Goal: Task Accomplishment & Management: Manage account settings

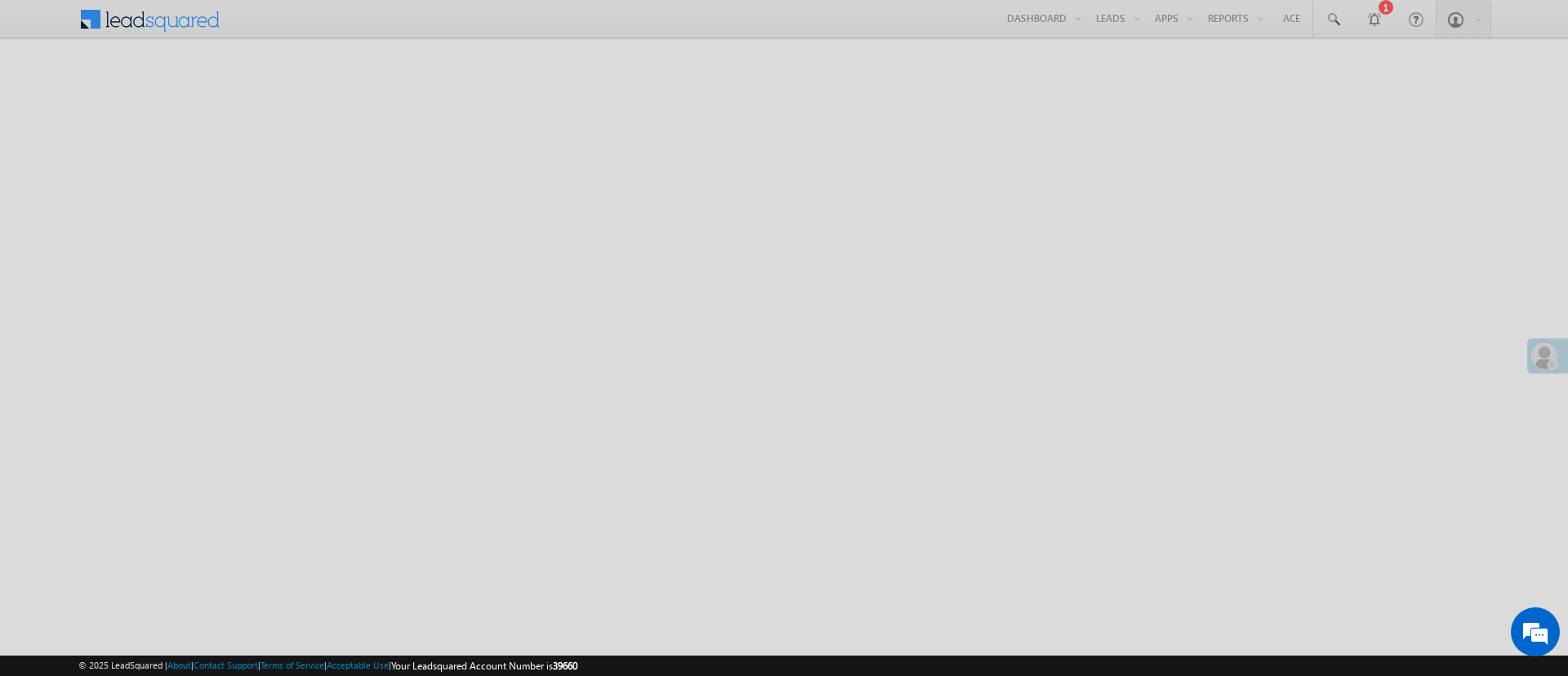
click at [1239, 25] on div at bounding box center [784, 338] width 1568 height 676
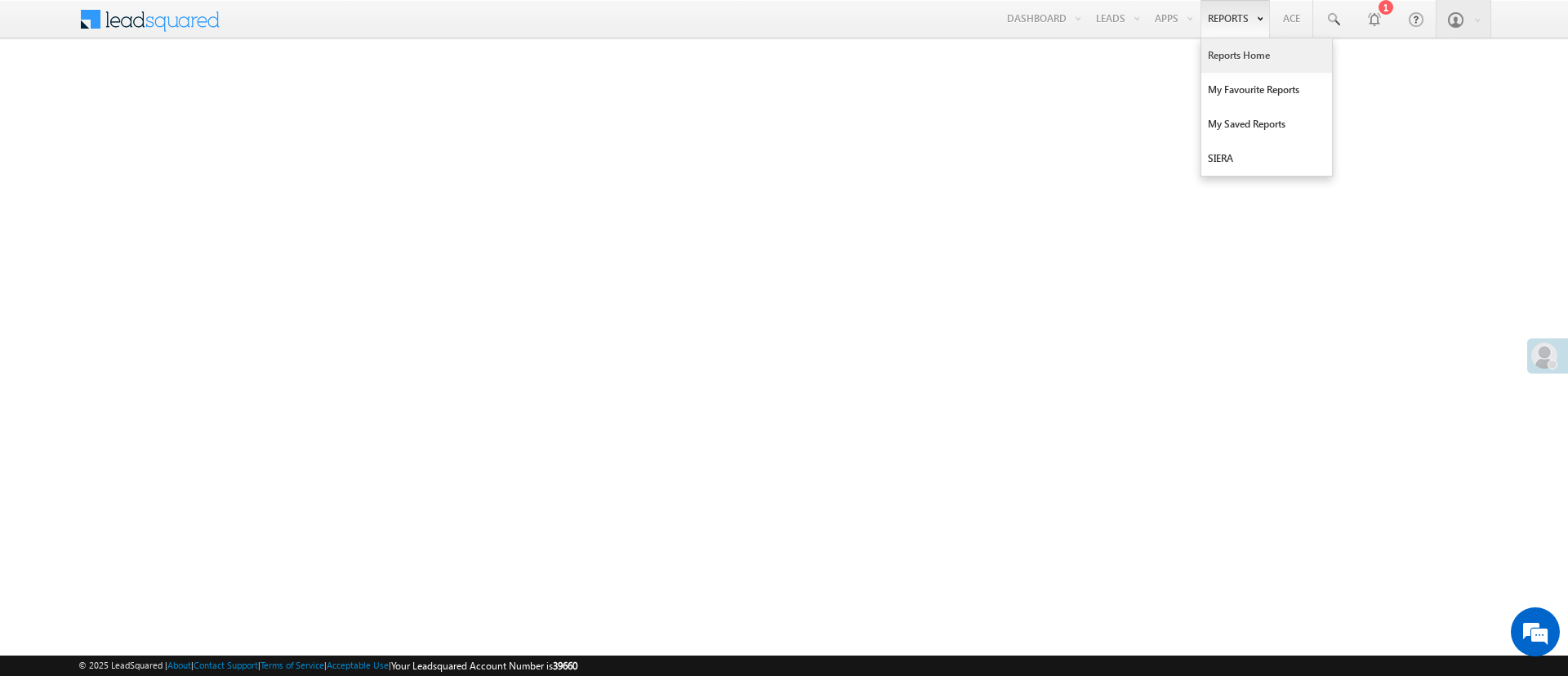
click at [1223, 59] on link "Reports Home" at bounding box center [1267, 56] width 131 height 34
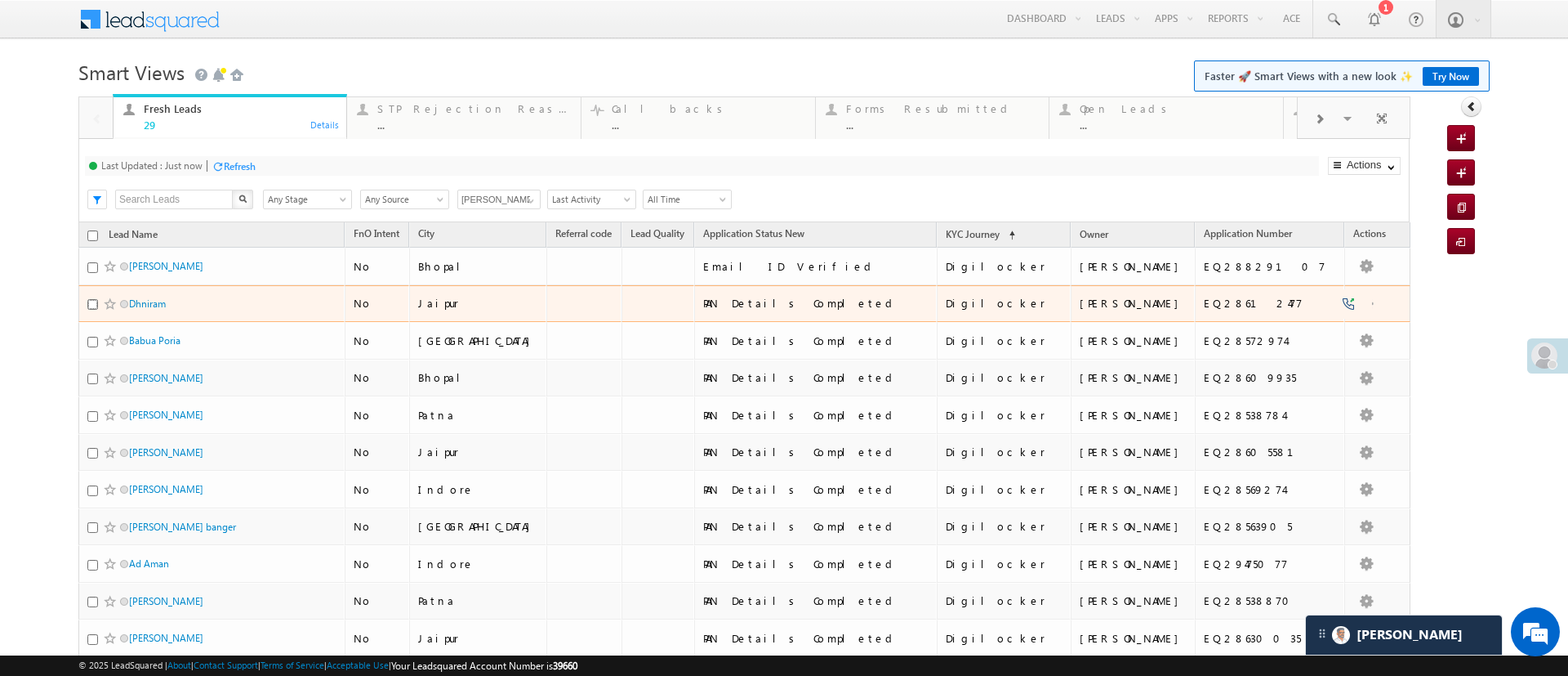
click at [88, 302] on input "checkbox" at bounding box center [92, 304] width 11 height 11
checkbox input "true"
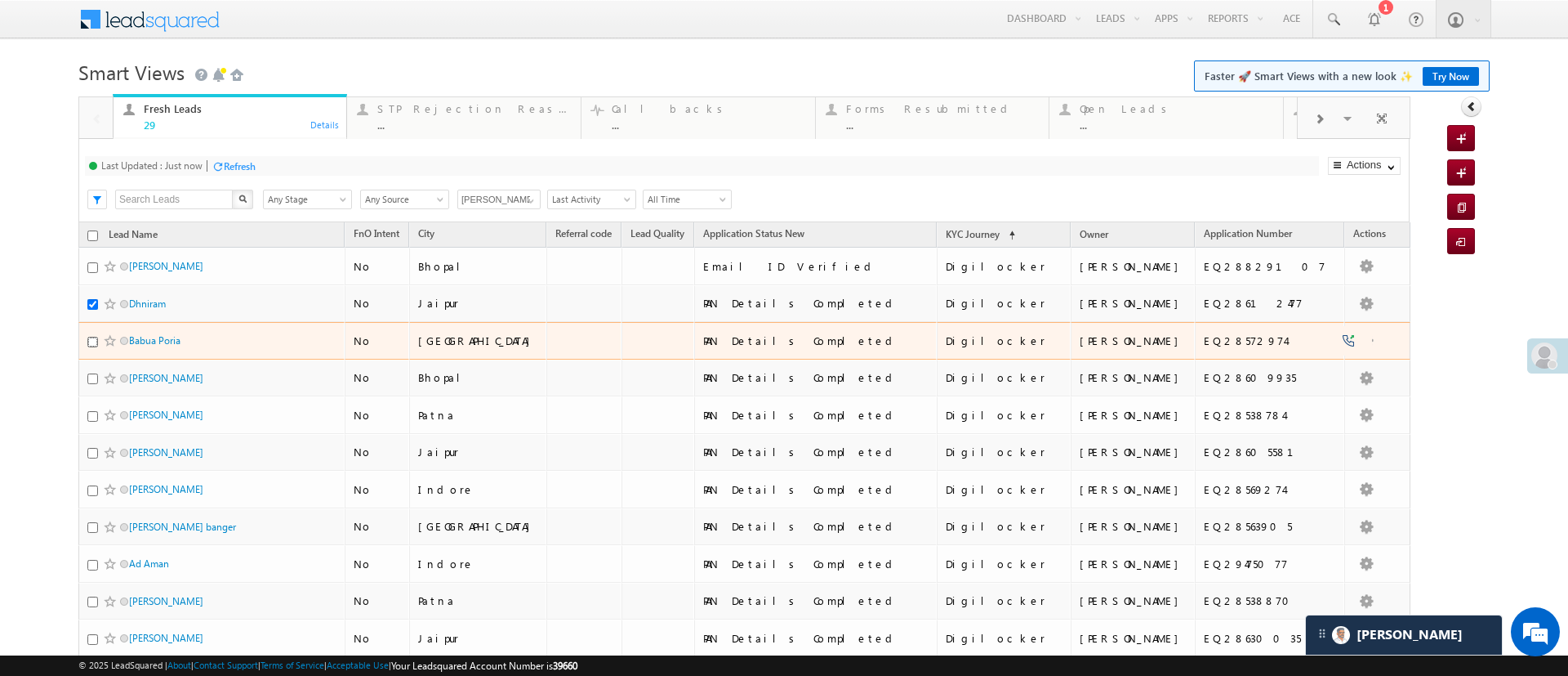
click at [91, 339] on input "checkbox" at bounding box center [92, 341] width 11 height 11
checkbox input "true"
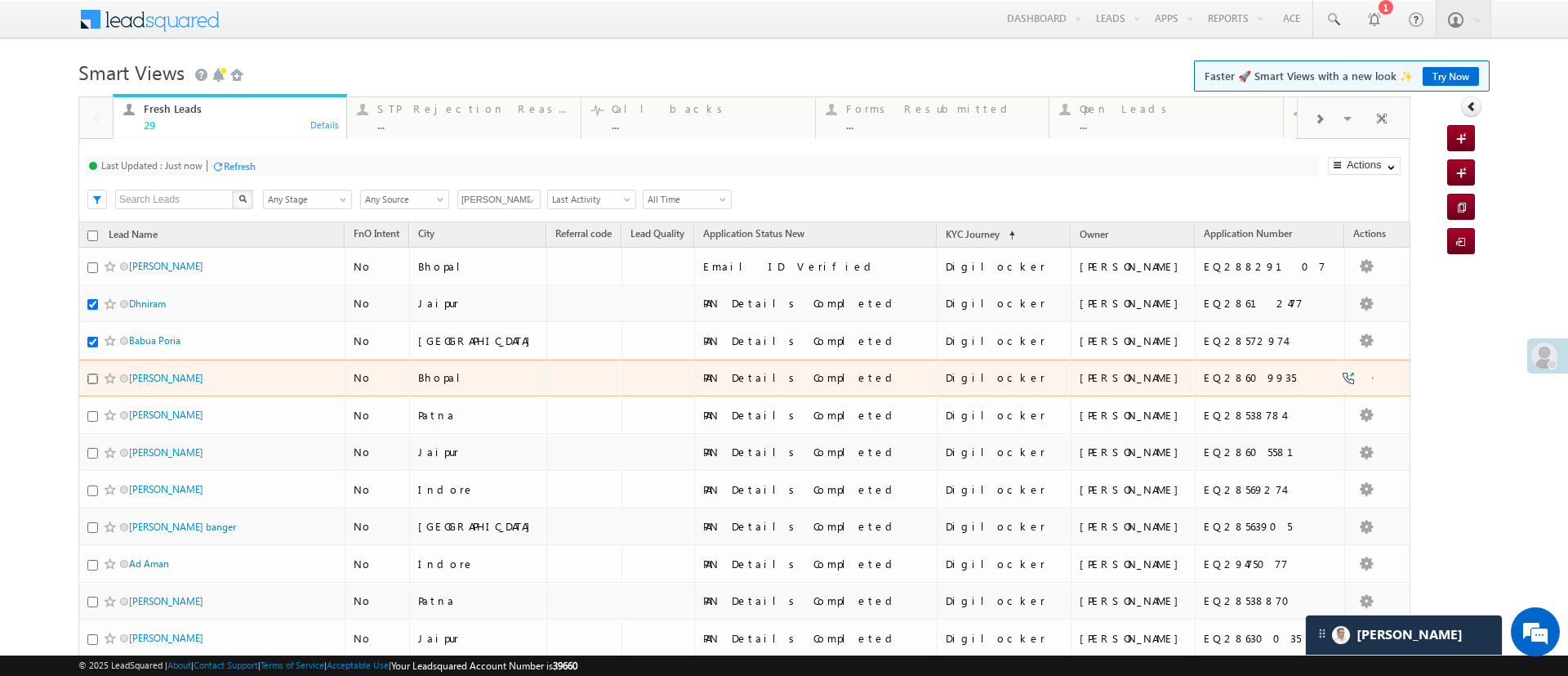
click at [91, 379] on input "checkbox" at bounding box center [92, 378] width 11 height 11
checkbox input "true"
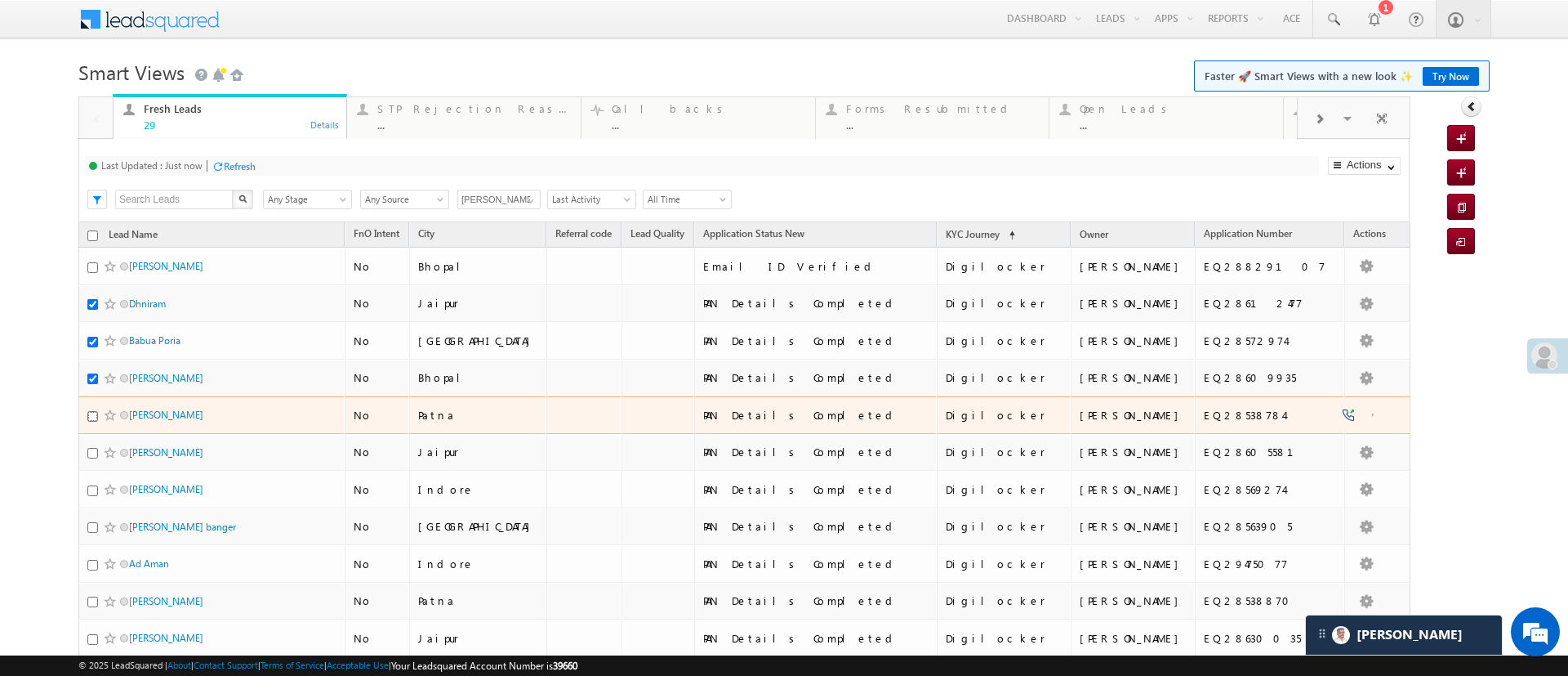
click at [88, 416] on input "checkbox" at bounding box center [92, 416] width 11 height 11
checkbox input "true"
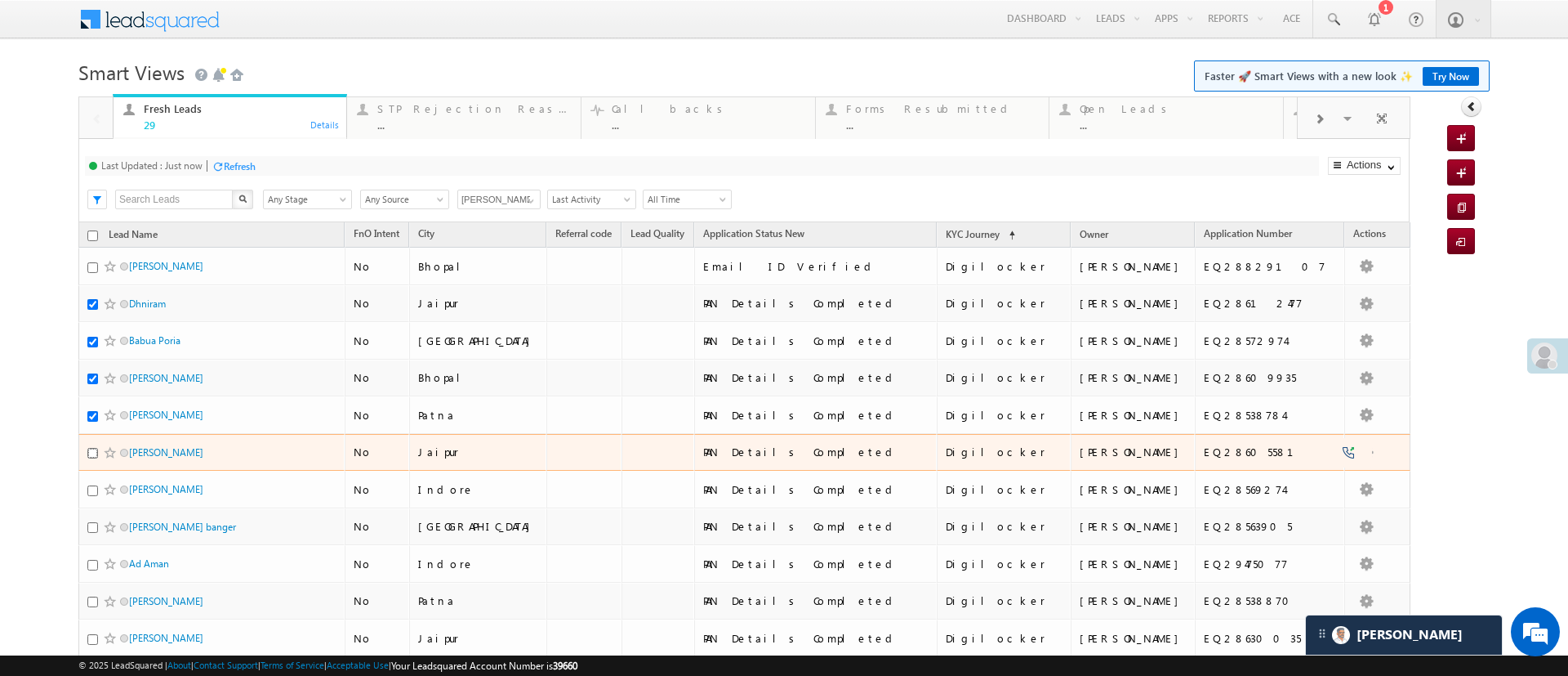
click at [90, 450] on input "checkbox" at bounding box center [92, 453] width 11 height 11
checkbox input "true"
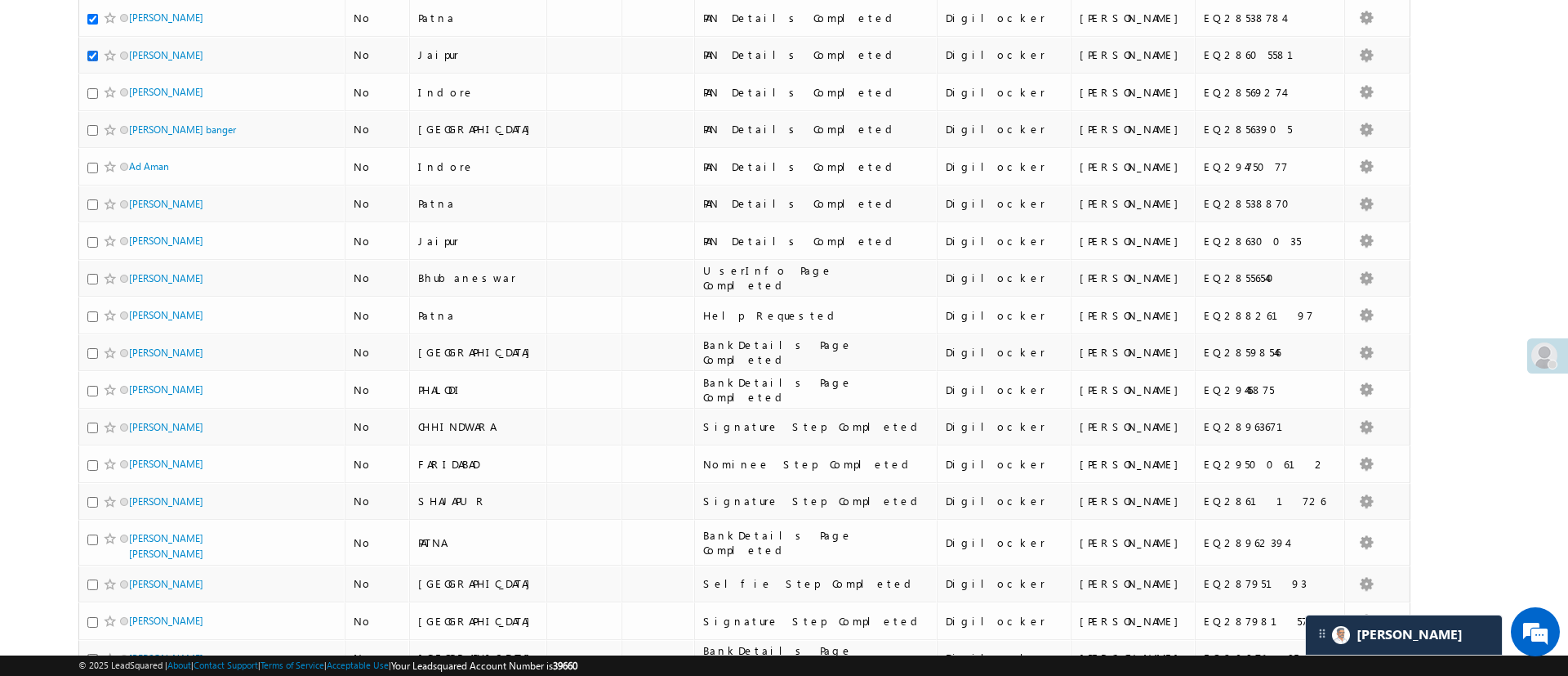
scroll to position [580, 0]
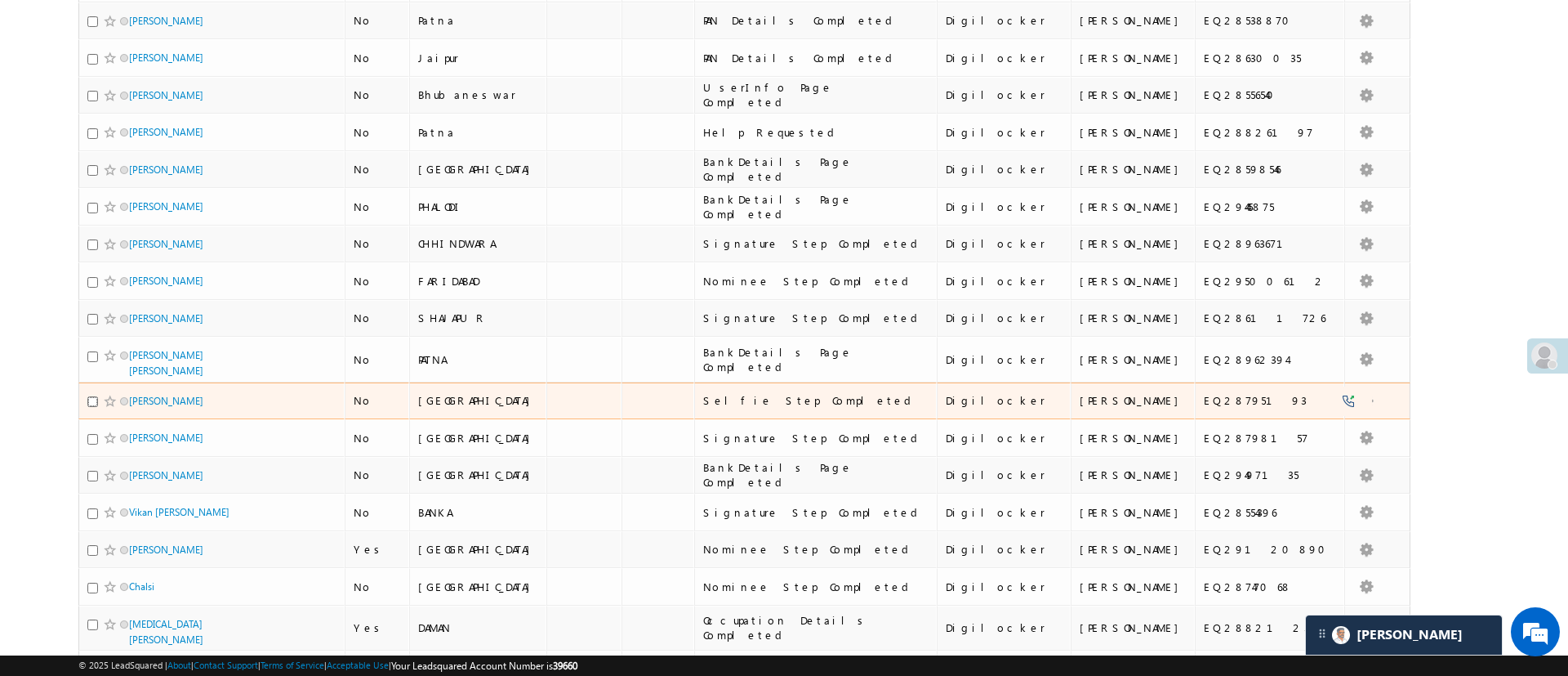
click at [93, 396] on input "checkbox" at bounding box center [92, 401] width 11 height 11
checkbox input "true"
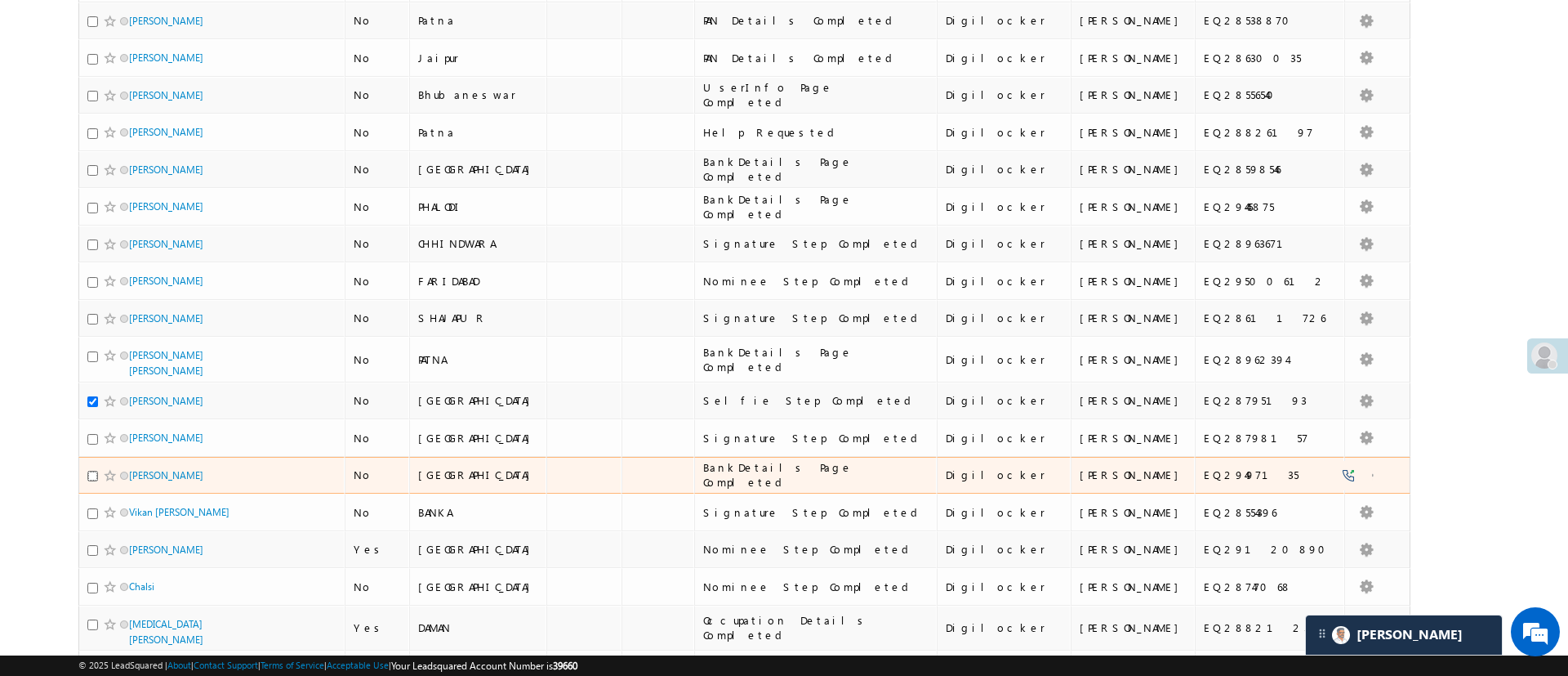
click at [88, 471] on input "checkbox" at bounding box center [92, 475] width 11 height 11
checkbox input "true"
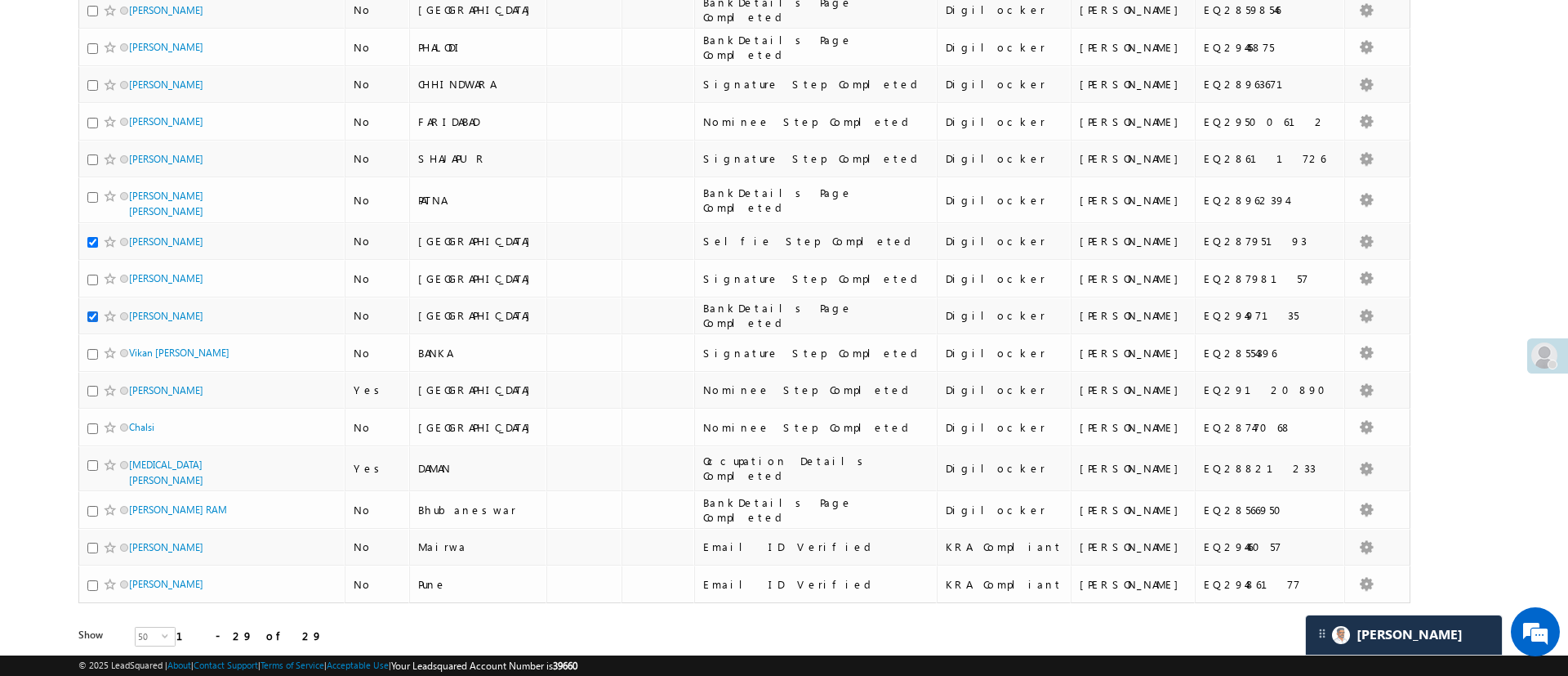
scroll to position [782, 0]
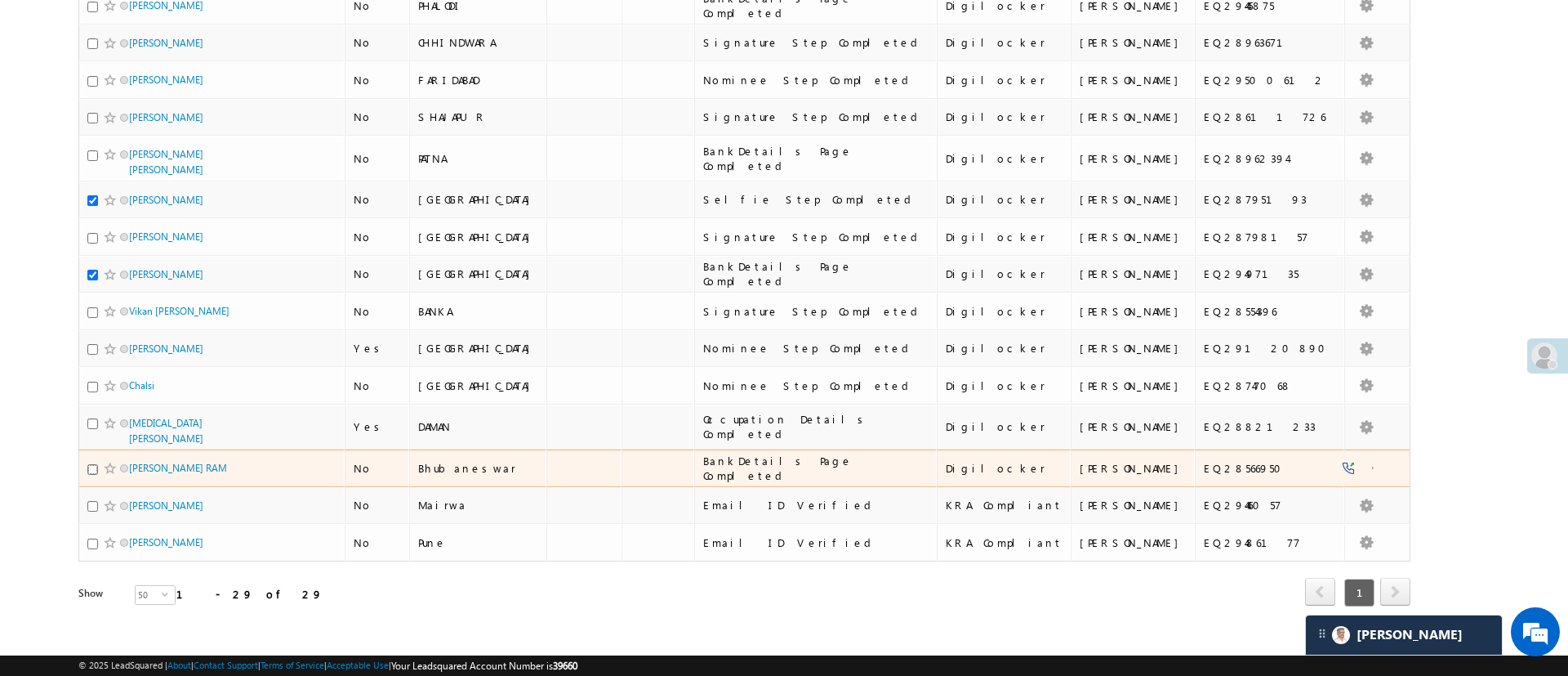
click at [94, 464] on input "checkbox" at bounding box center [92, 469] width 11 height 11
checkbox input "true"
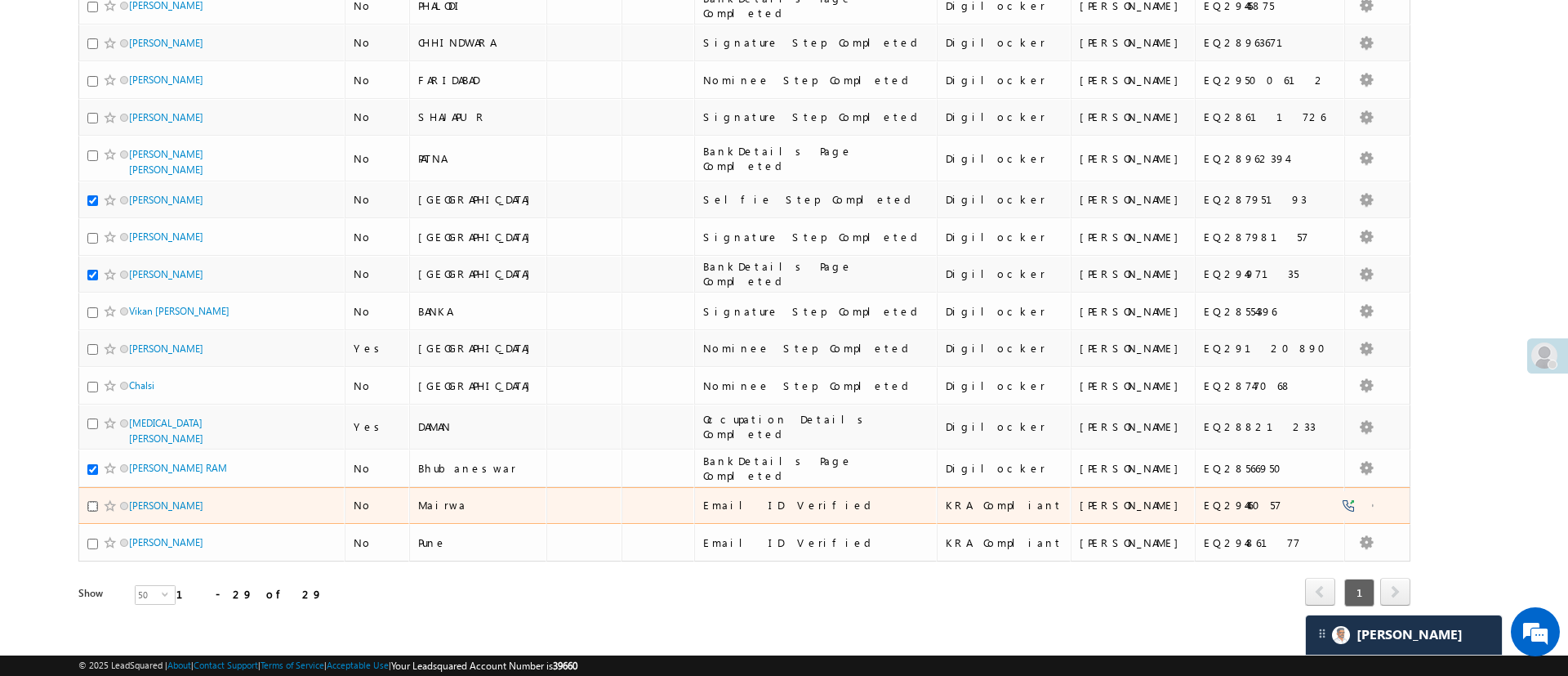
click at [90, 501] on input "checkbox" at bounding box center [92, 506] width 11 height 11
checkbox input "true"
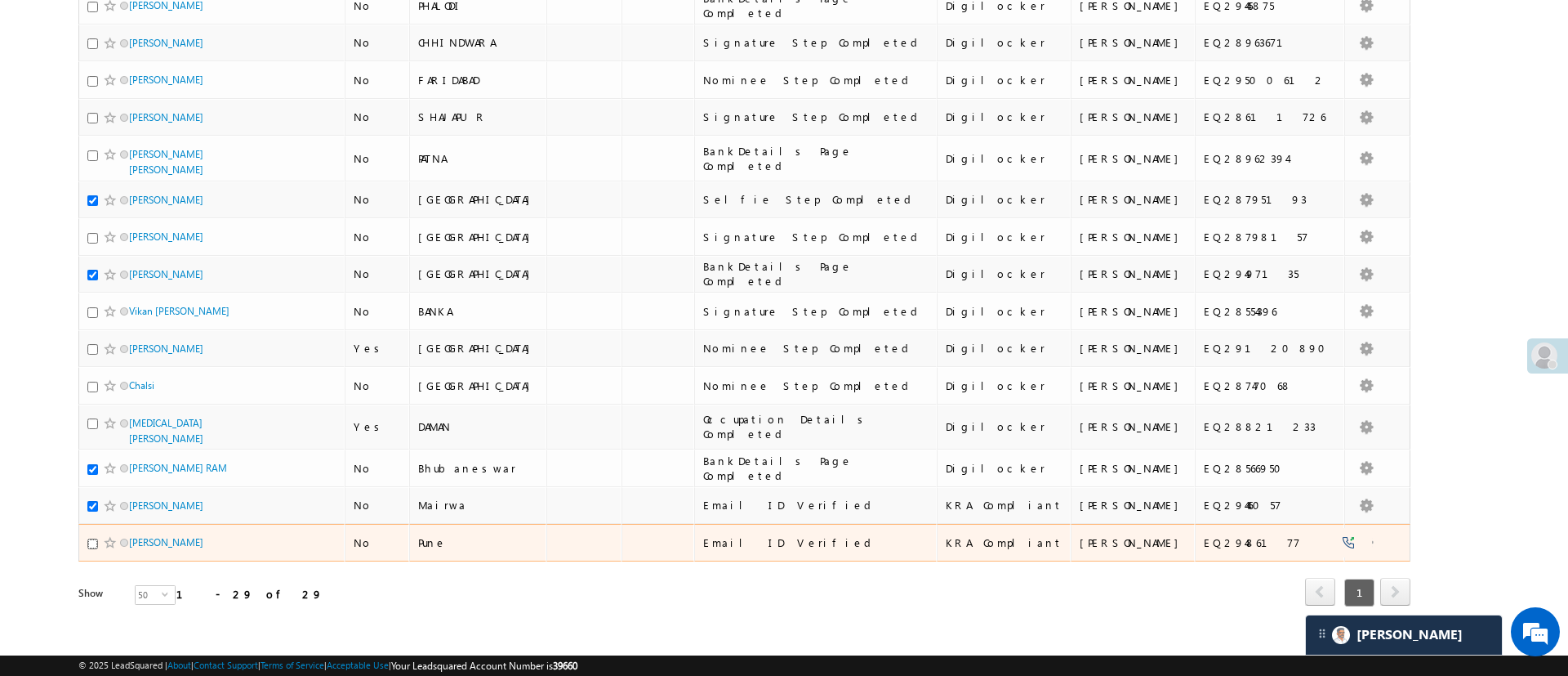
click at [88, 539] on input "checkbox" at bounding box center [92, 543] width 11 height 11
checkbox input "true"
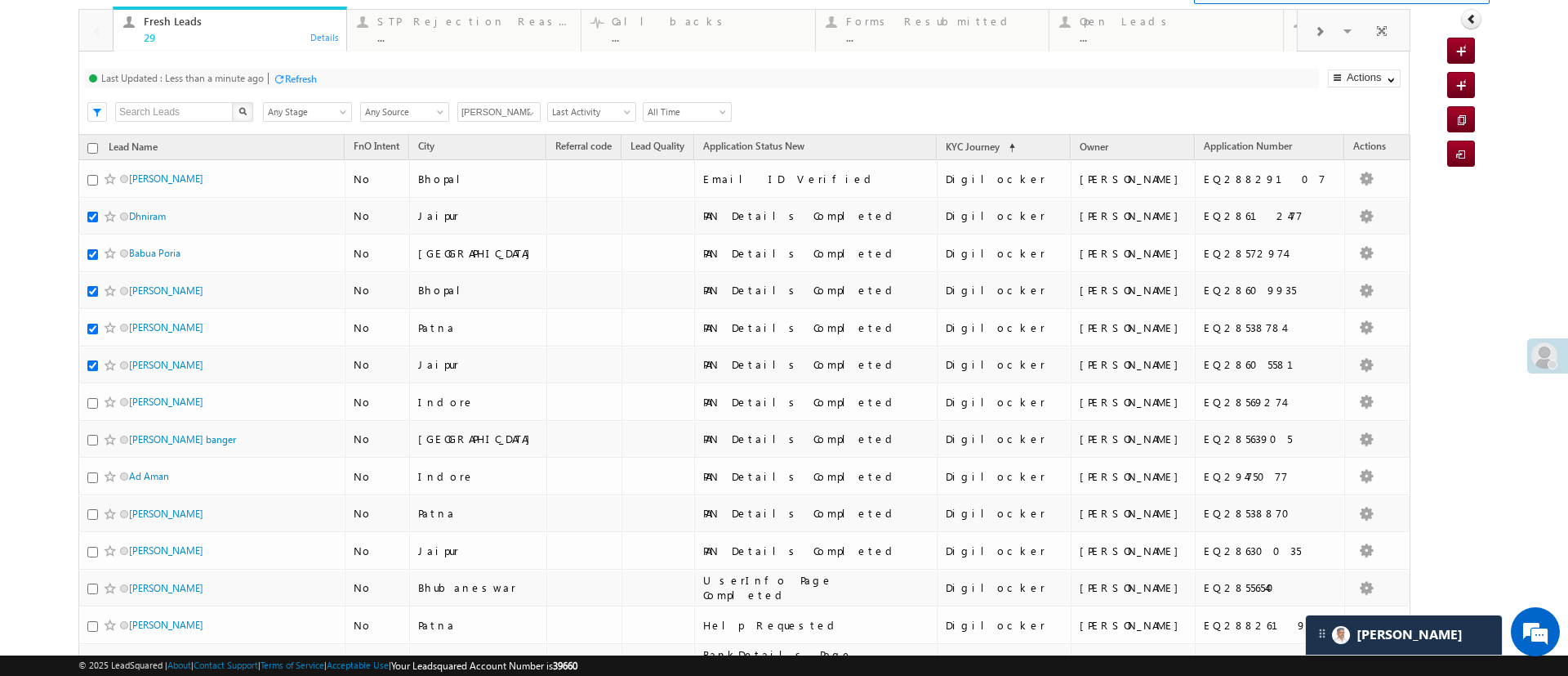
scroll to position [0, 0]
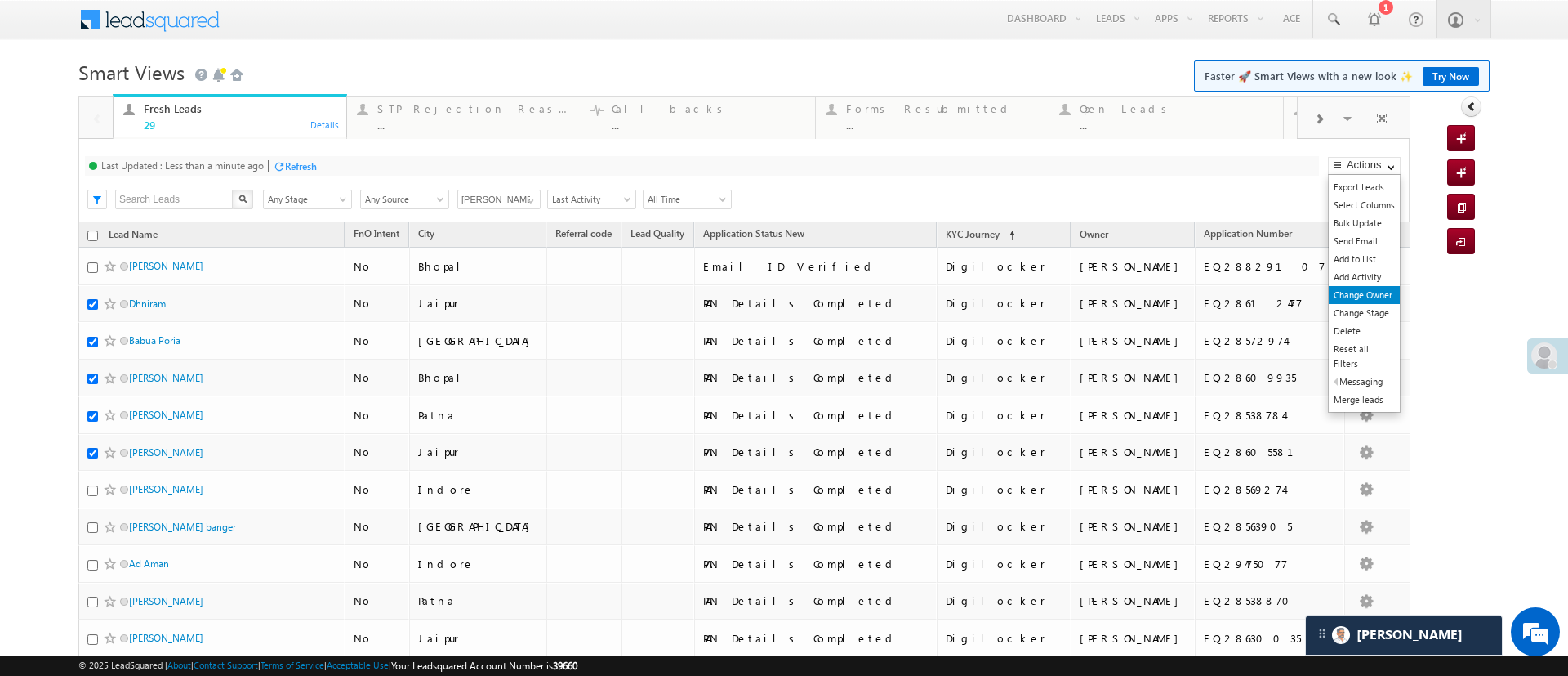
click at [1352, 291] on link "Change Owner" at bounding box center [1364, 295] width 71 height 18
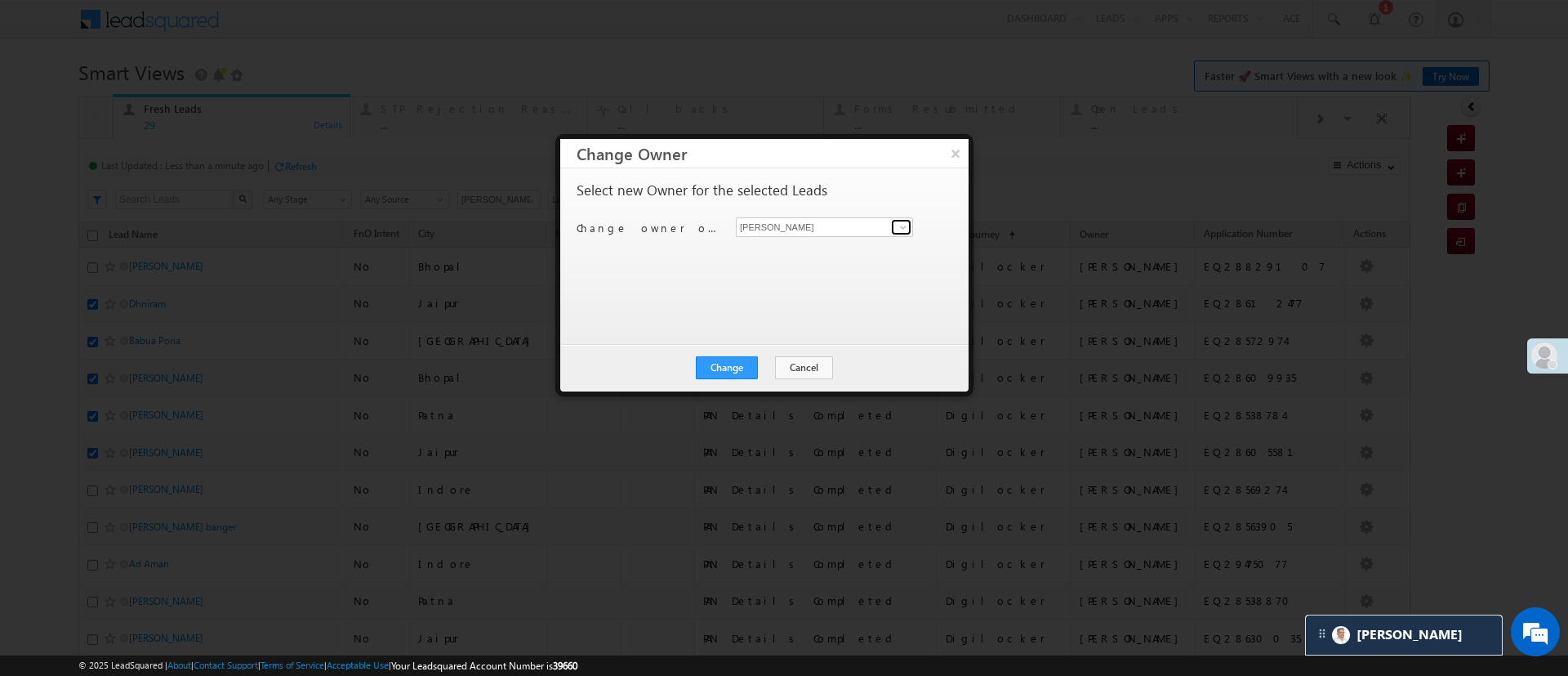
click at [906, 228] on span at bounding box center [904, 228] width 13 height 13
type input "mo"
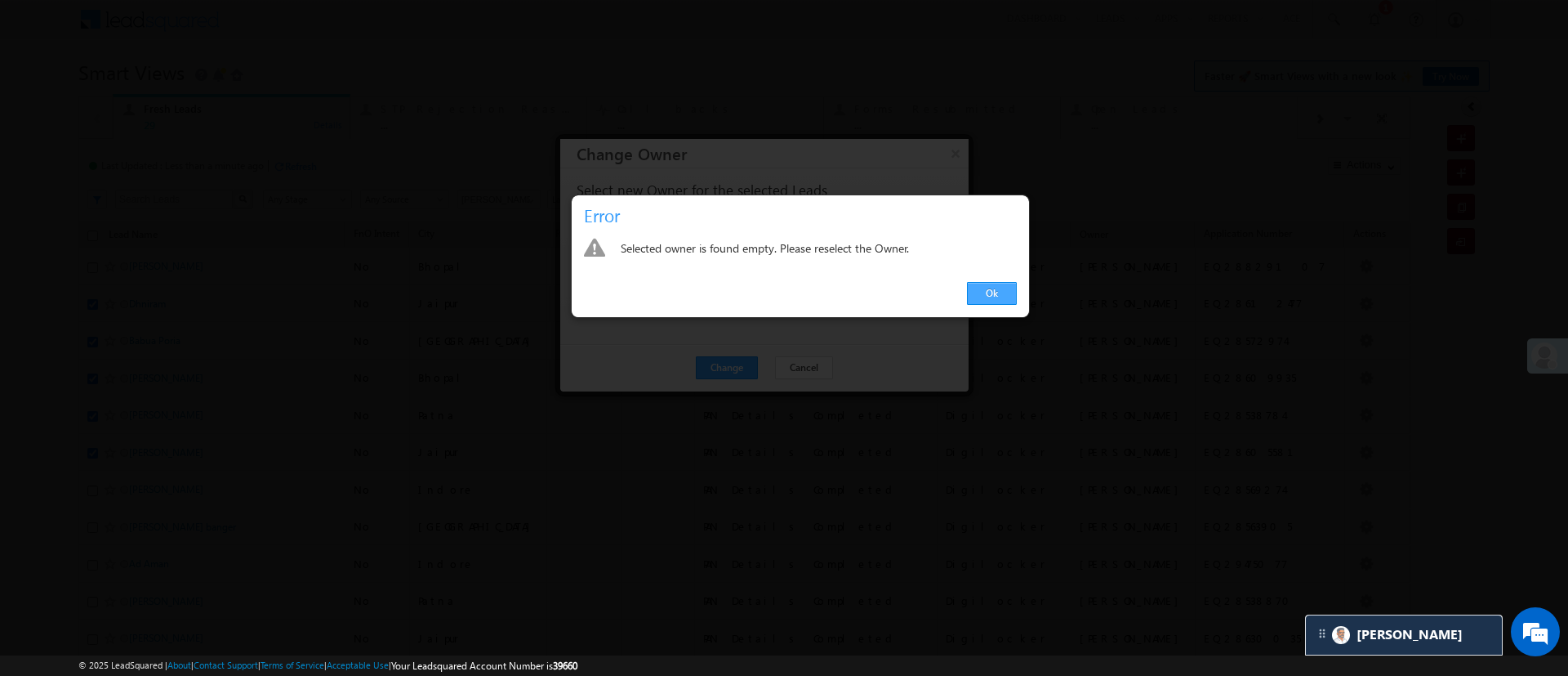
click at [981, 296] on link "Ok" at bounding box center [991, 294] width 50 height 23
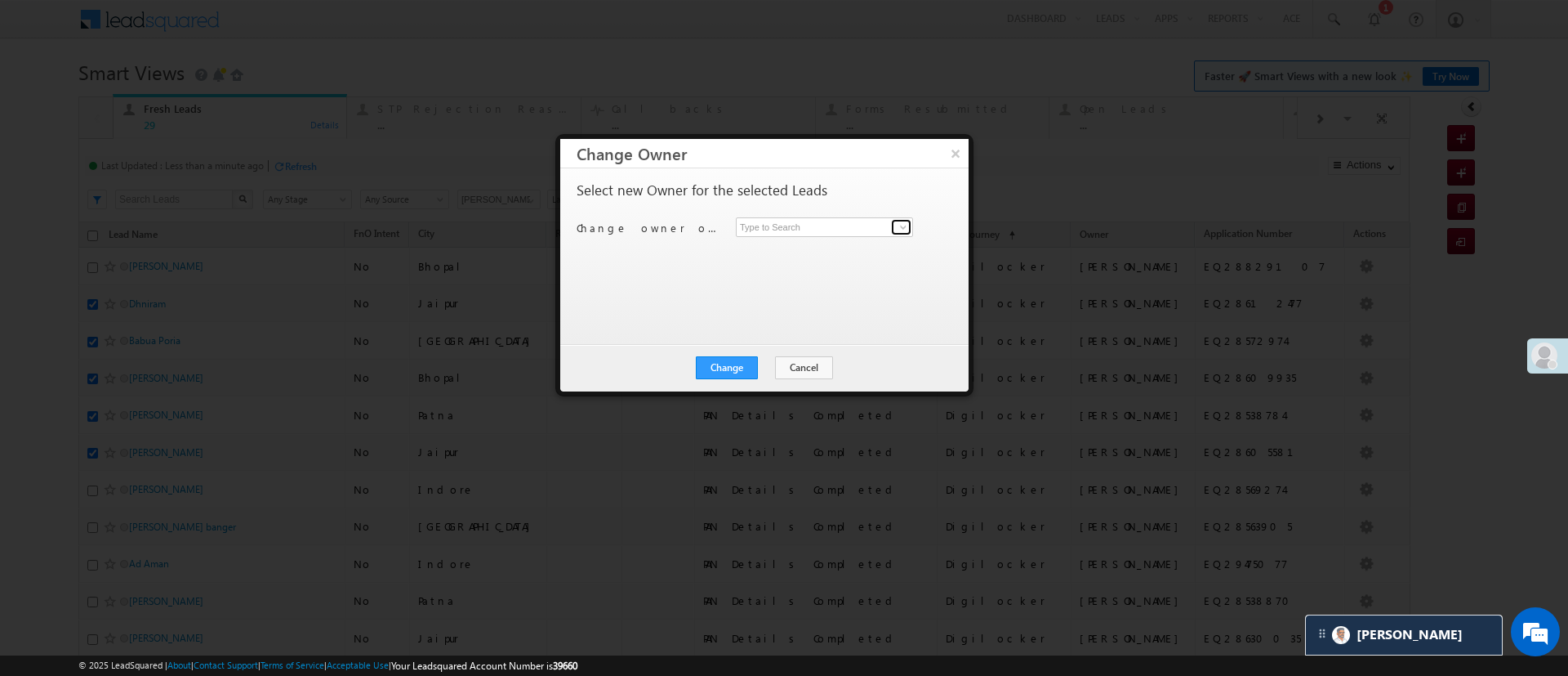
click at [897, 230] on span at bounding box center [904, 228] width 13 height 13
click at [826, 286] on span "[PERSON_NAME][EMAIL_ADDRESS][DOMAIN_NAME]" at bounding box center [824, 288] width 164 height 12
click at [721, 372] on button "Change" at bounding box center [727, 367] width 62 height 23
click at [897, 227] on span at bounding box center [904, 228] width 13 height 13
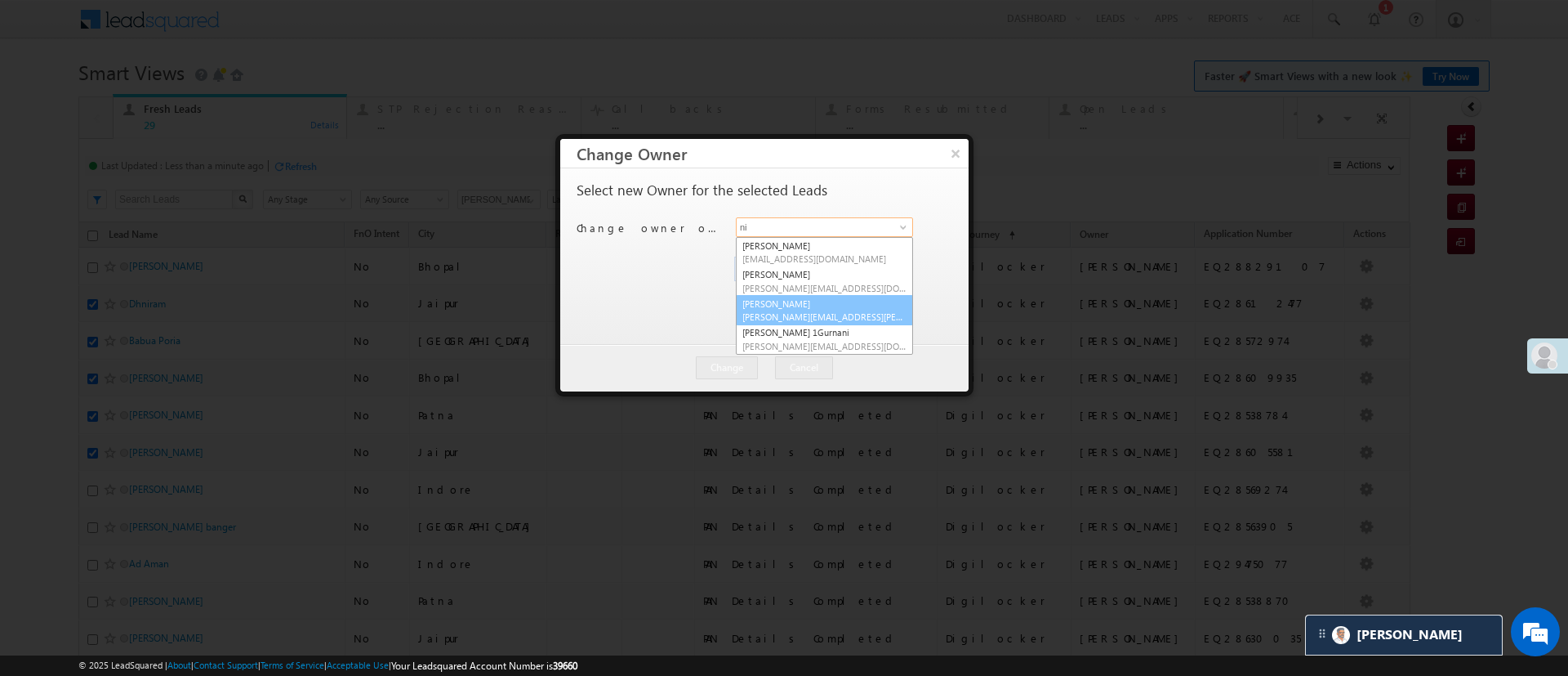
click at [824, 295] on link "[PERSON_NAME] [PERSON_NAME][EMAIL_ADDRESS][PERSON_NAME][DOMAIN_NAME]" at bounding box center [824, 311] width 177 height 31
type input "[PERSON_NAME]"
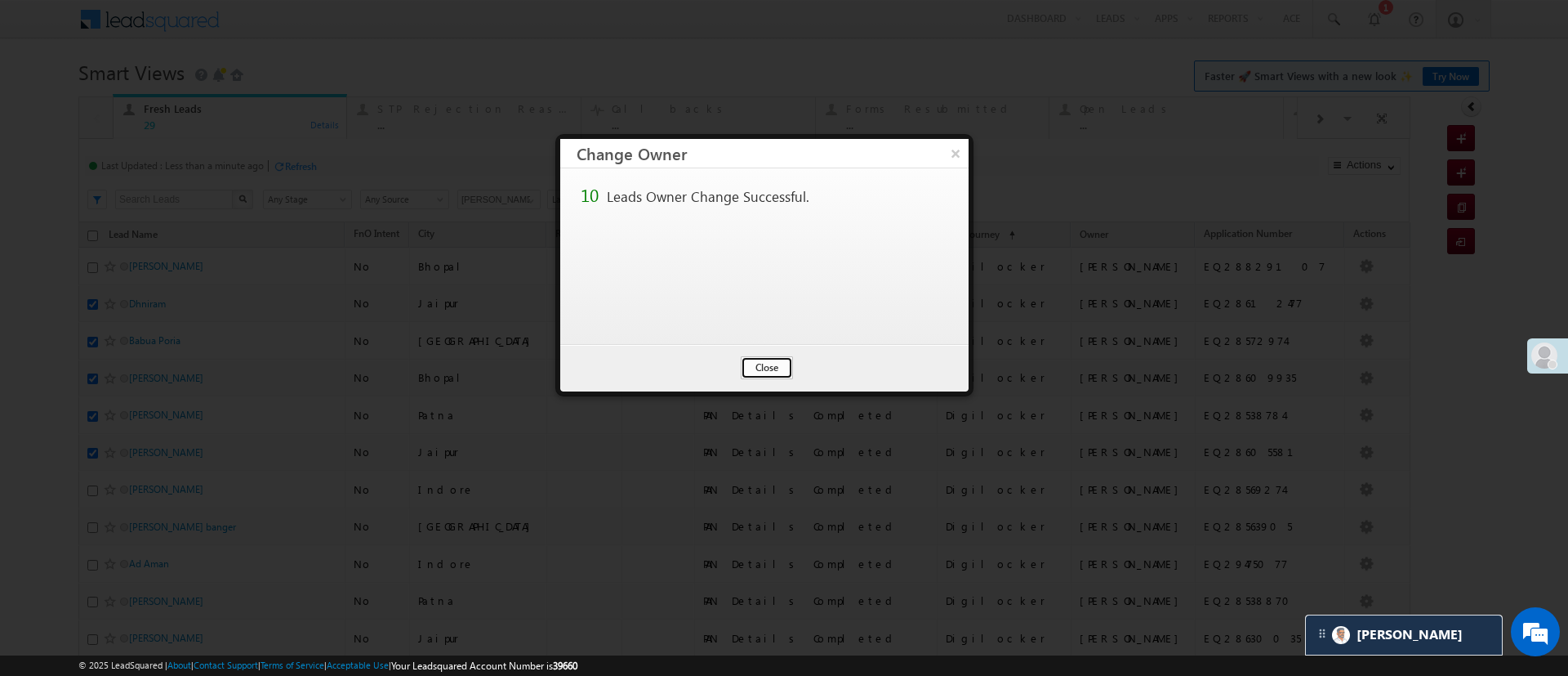
click at [757, 361] on button "Close" at bounding box center [767, 367] width 52 height 23
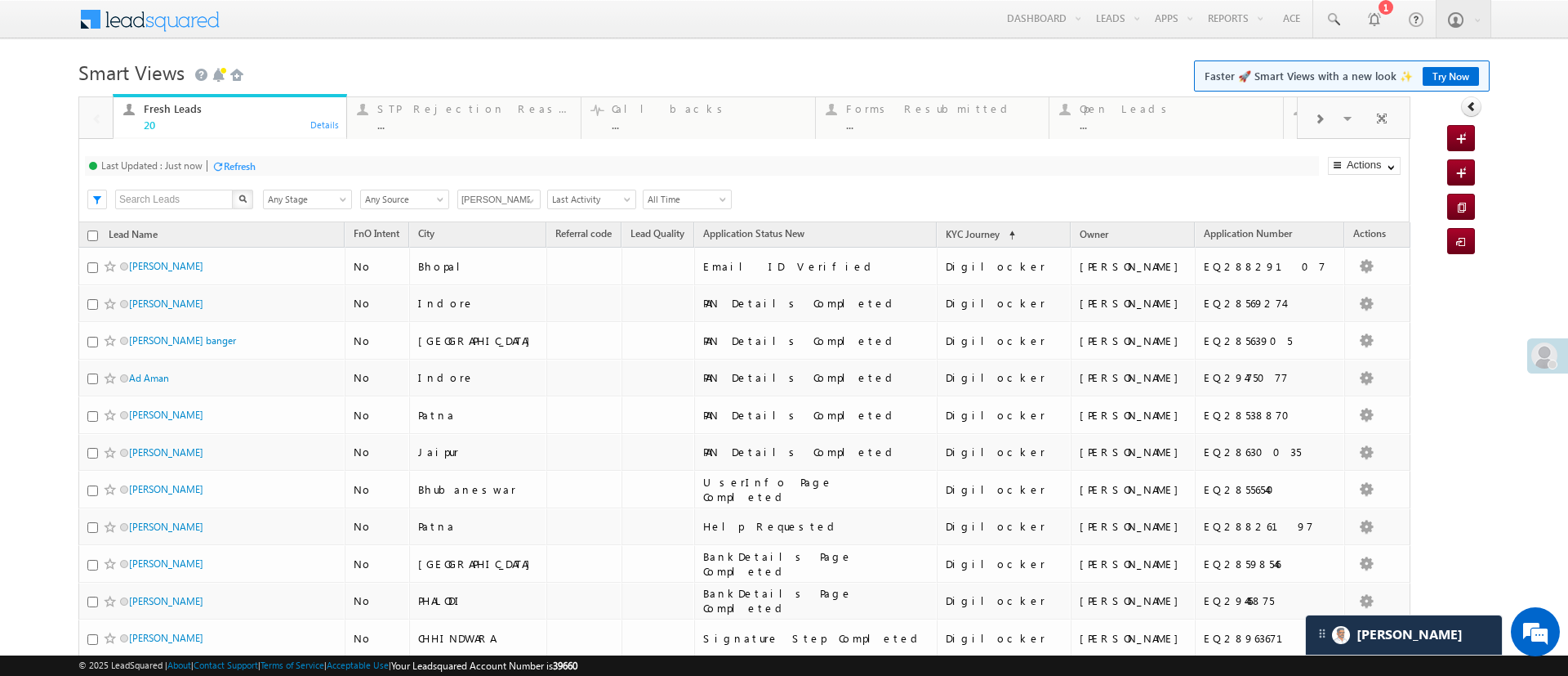
click at [232, 169] on div "Refresh" at bounding box center [240, 166] width 32 height 12
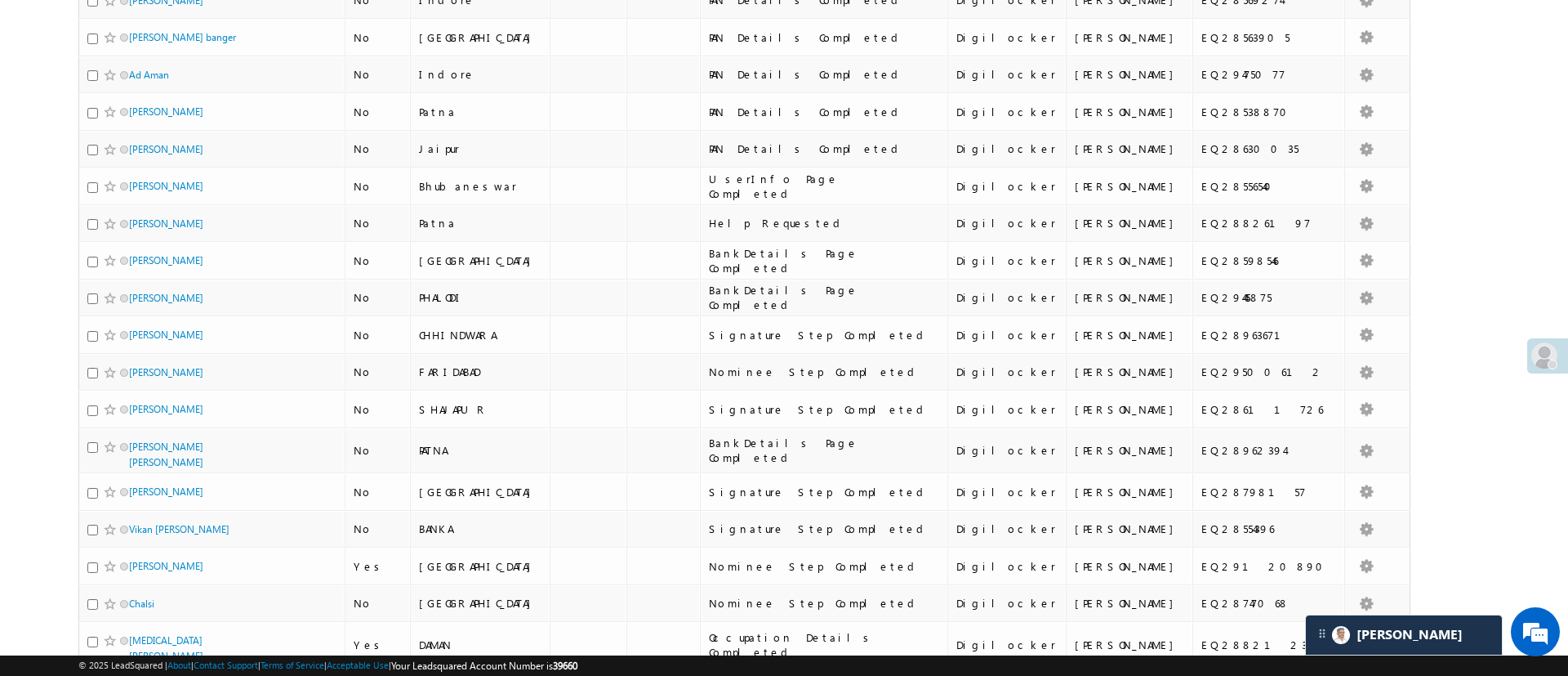
scroll to position [409, 0]
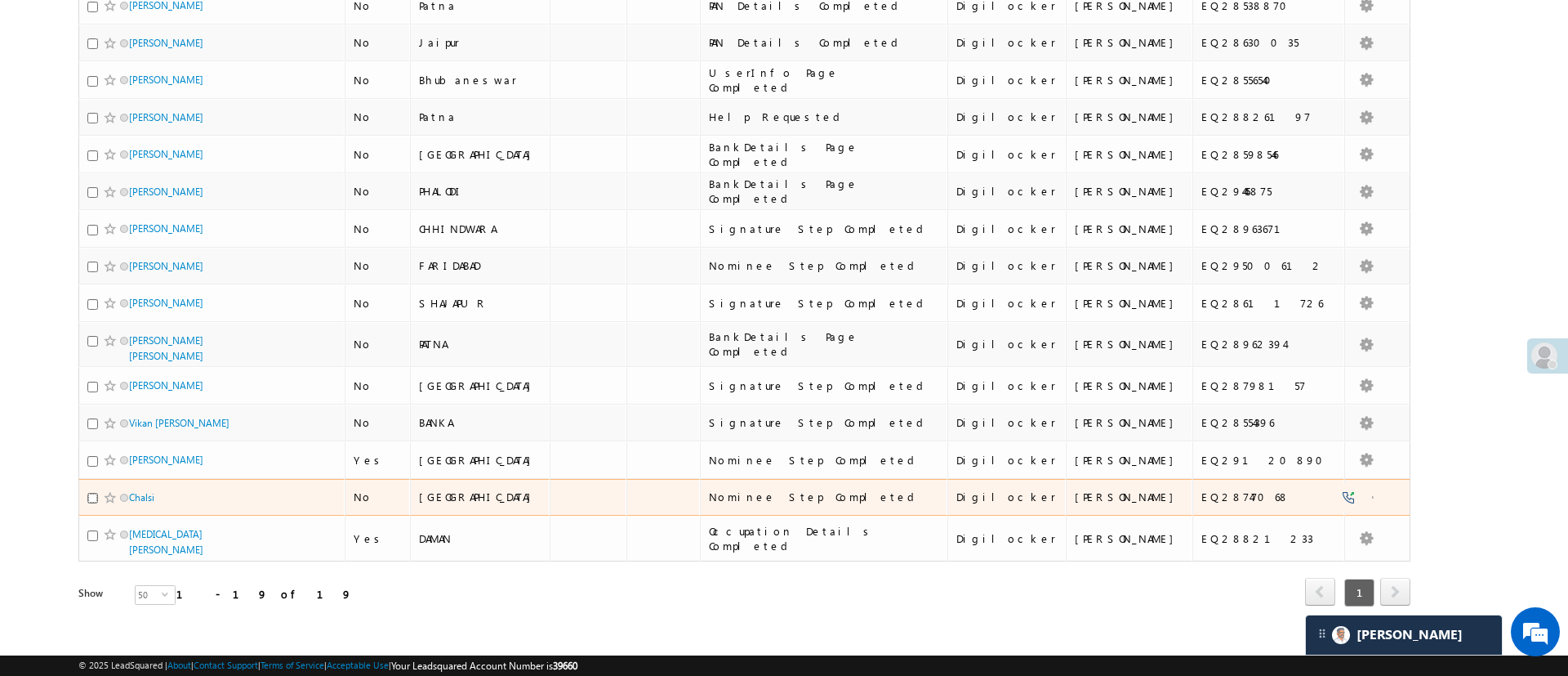
click at [92, 493] on input "checkbox" at bounding box center [92, 498] width 11 height 11
checkbox input "true"
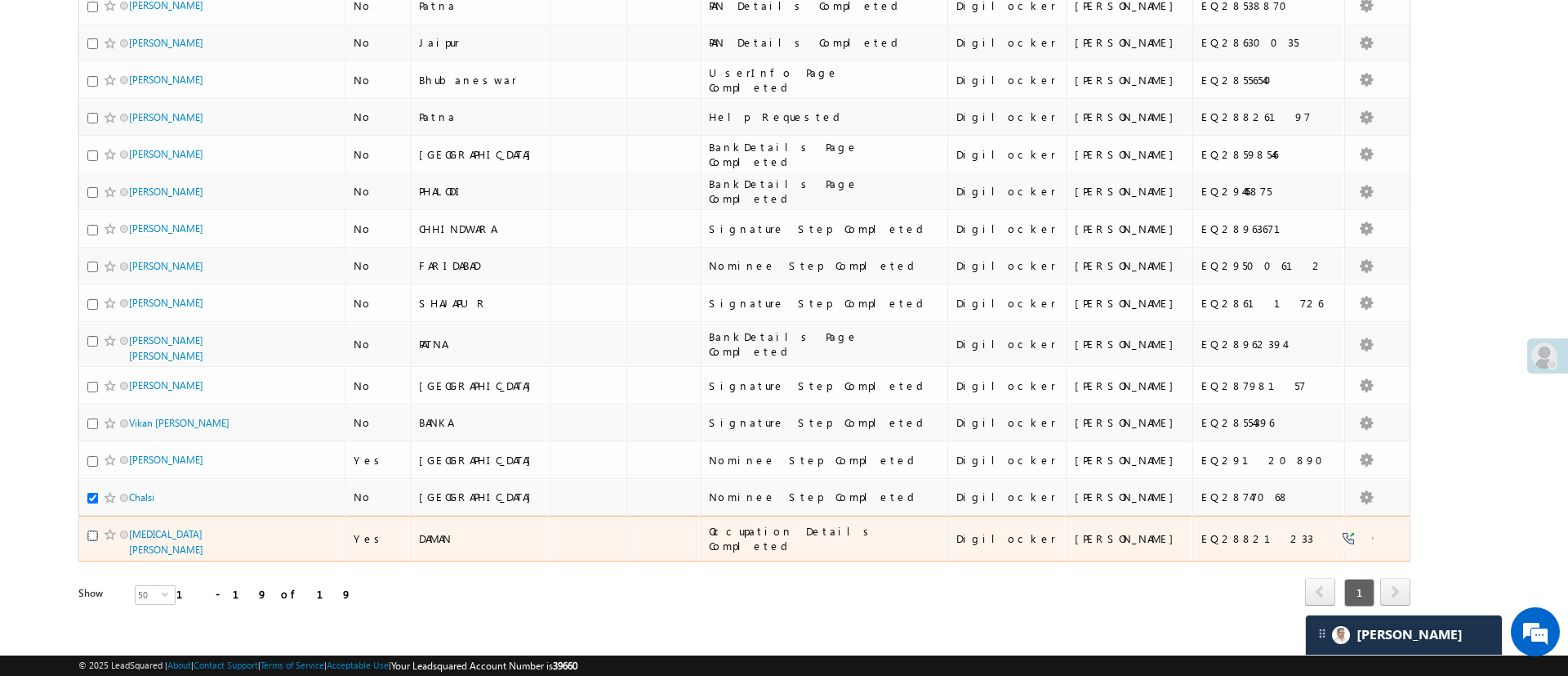
click at [92, 530] on input "checkbox" at bounding box center [92, 535] width 11 height 11
checkbox input "true"
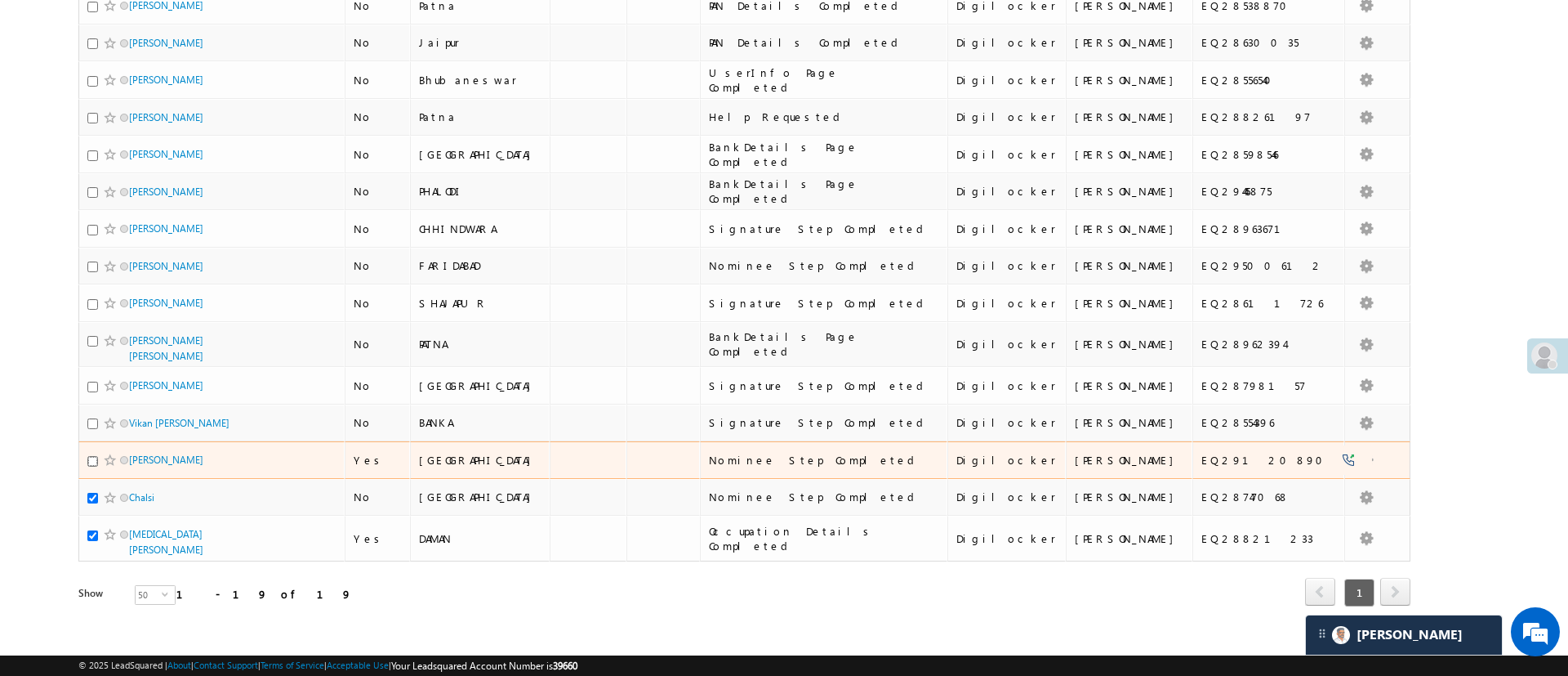
click at [88, 456] on input "checkbox" at bounding box center [92, 461] width 11 height 11
checkbox input "true"
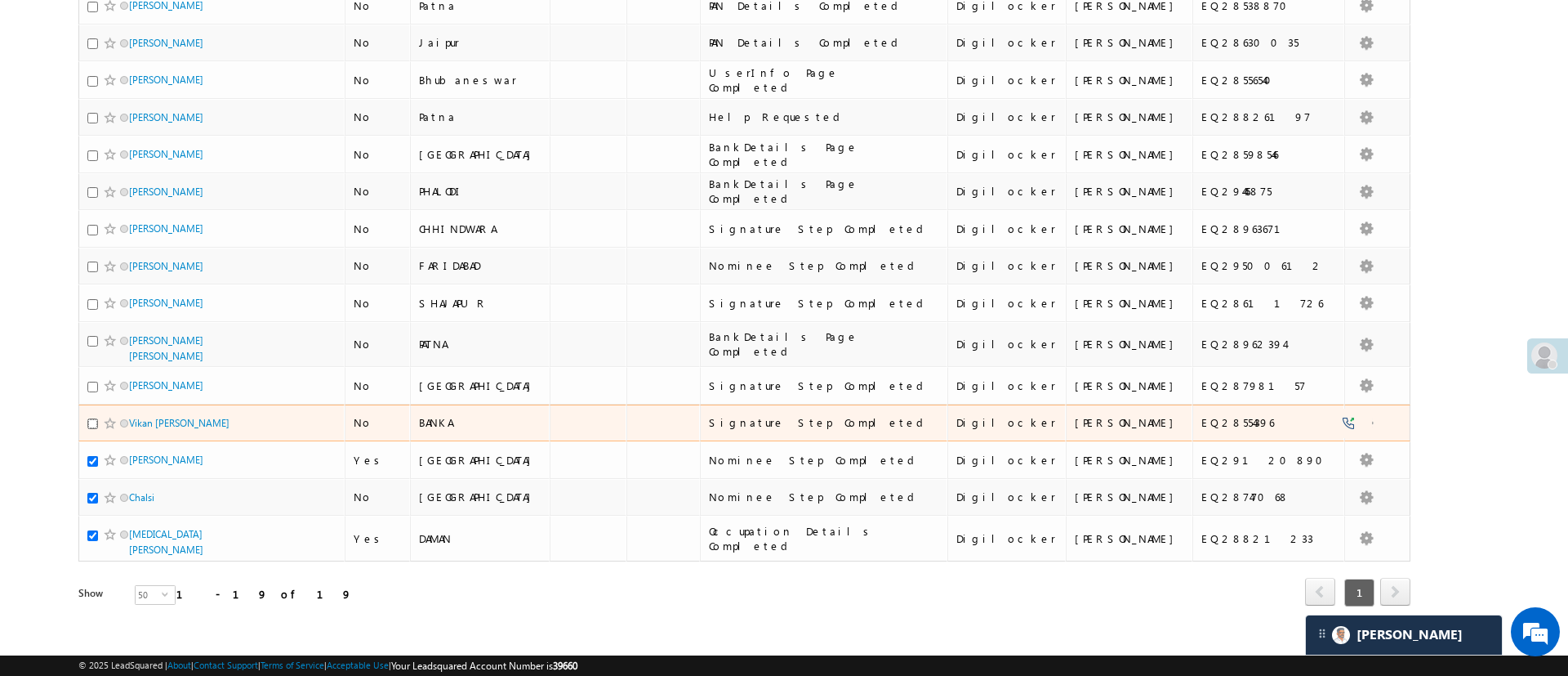
click at [88, 418] on input "checkbox" at bounding box center [92, 423] width 11 height 11
checkbox input "true"
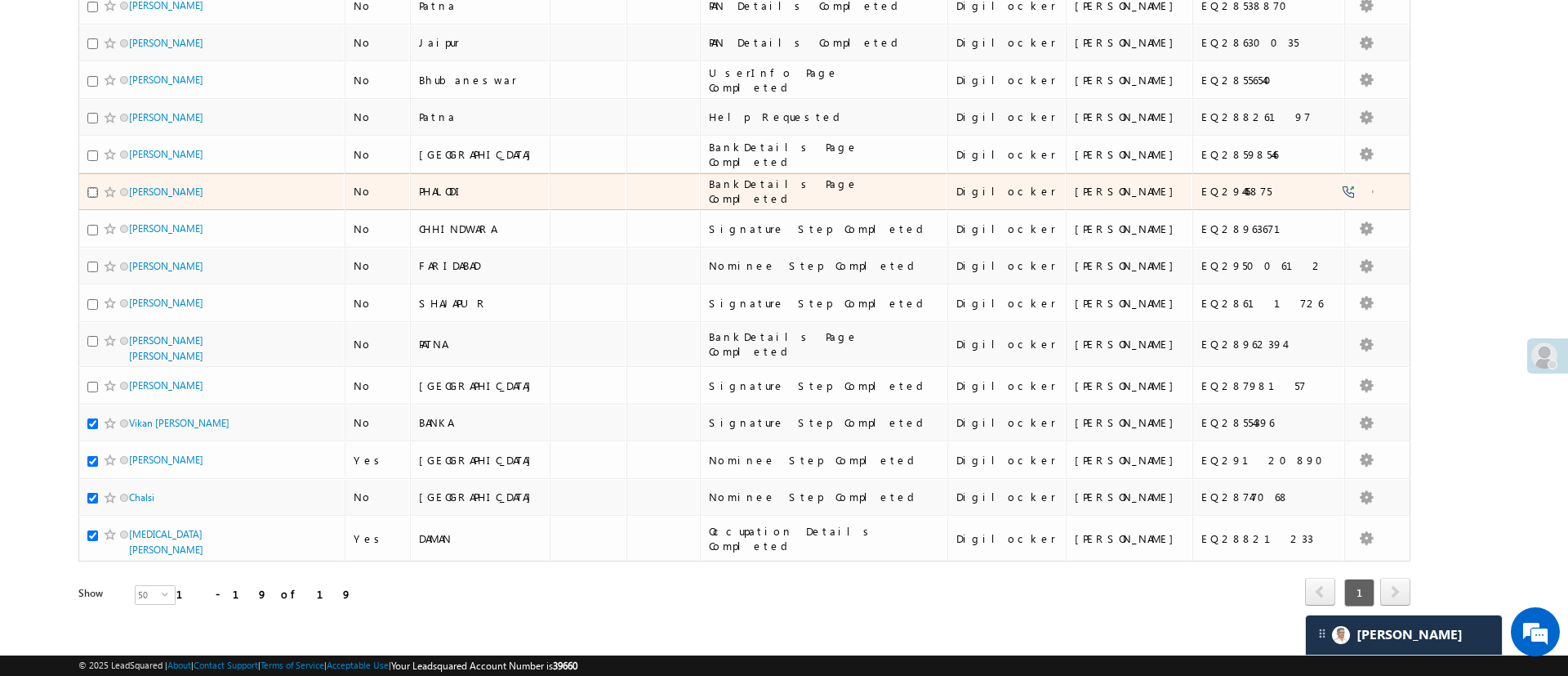
click at [91, 193] on input "checkbox" at bounding box center [92, 192] width 11 height 11
checkbox input "true"
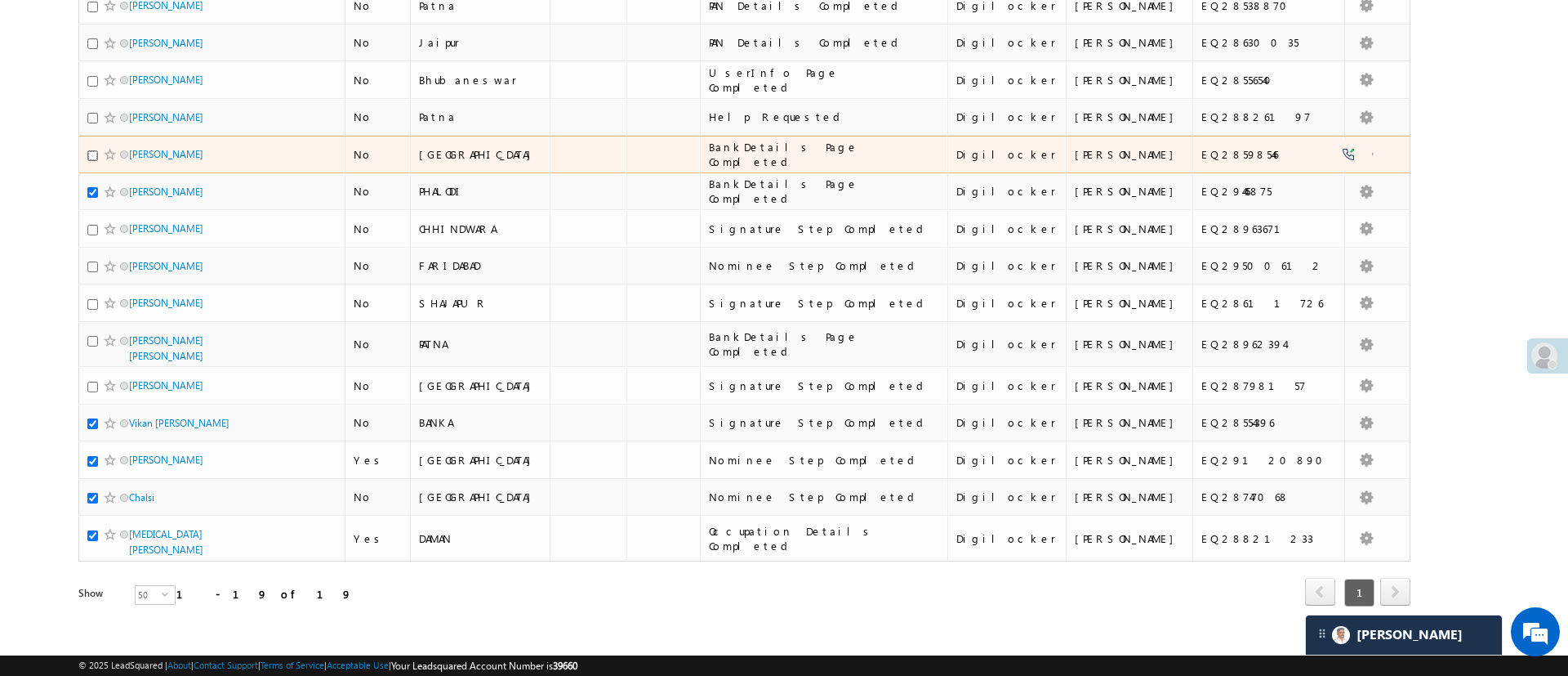
click at [92, 155] on input "checkbox" at bounding box center [92, 155] width 11 height 11
checkbox input "true"
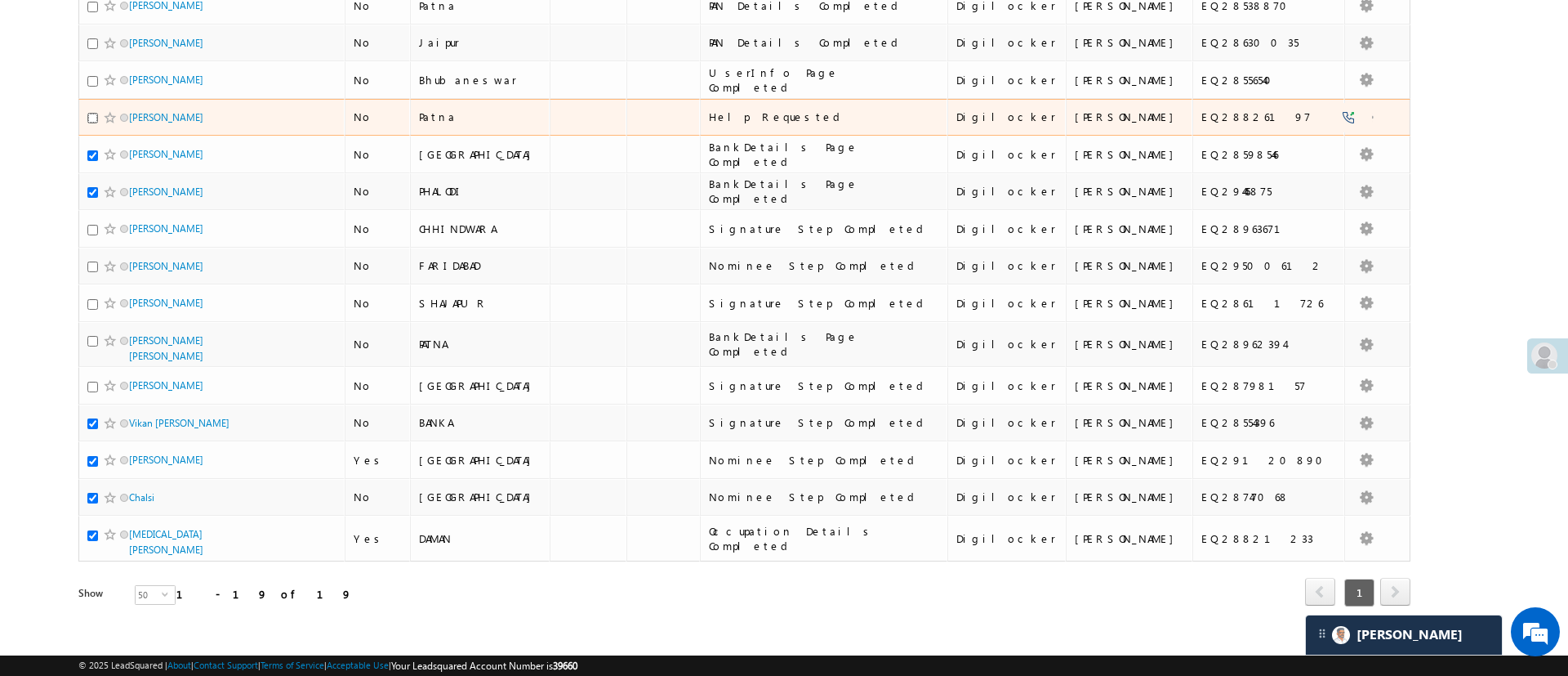
click at [92, 115] on input "checkbox" at bounding box center [92, 118] width 11 height 11
checkbox input "true"
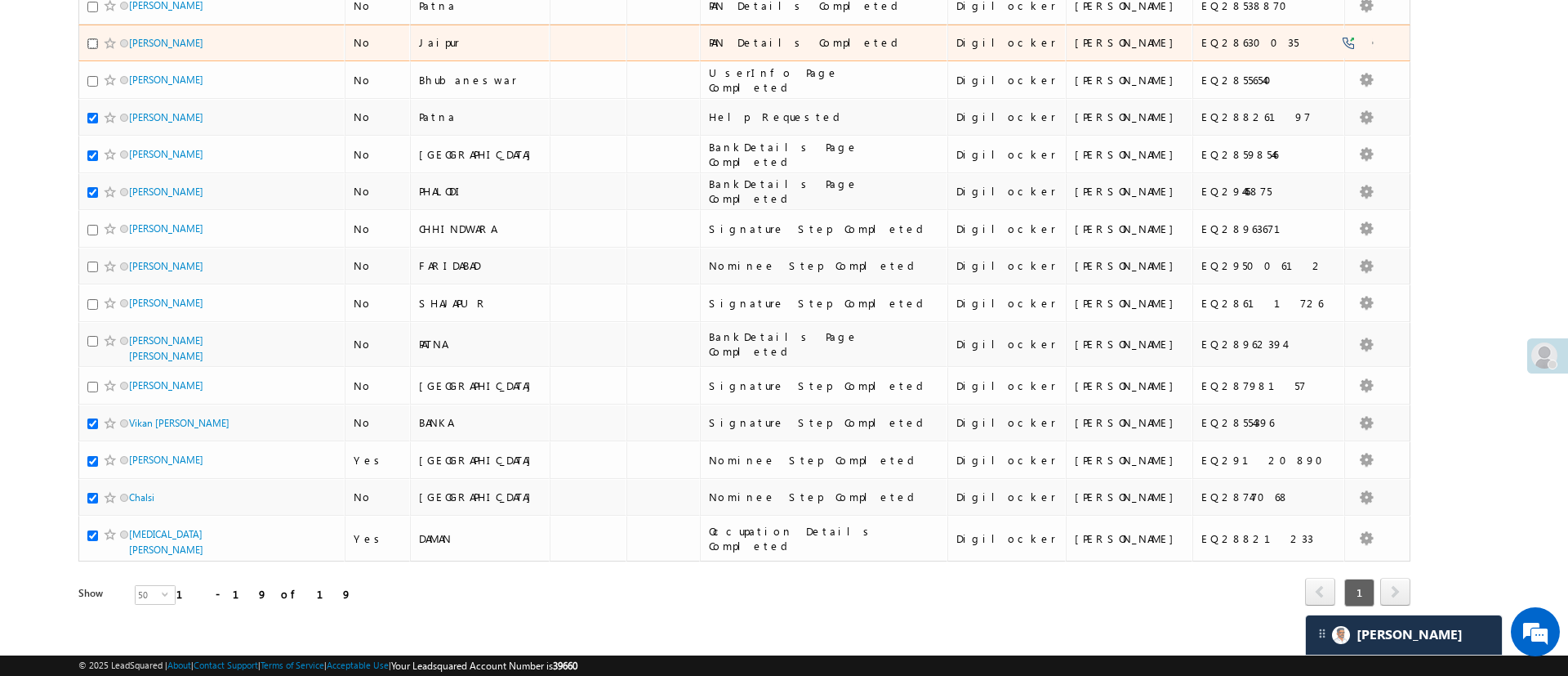
click at [92, 44] on input "checkbox" at bounding box center [92, 43] width 11 height 11
checkbox input "true"
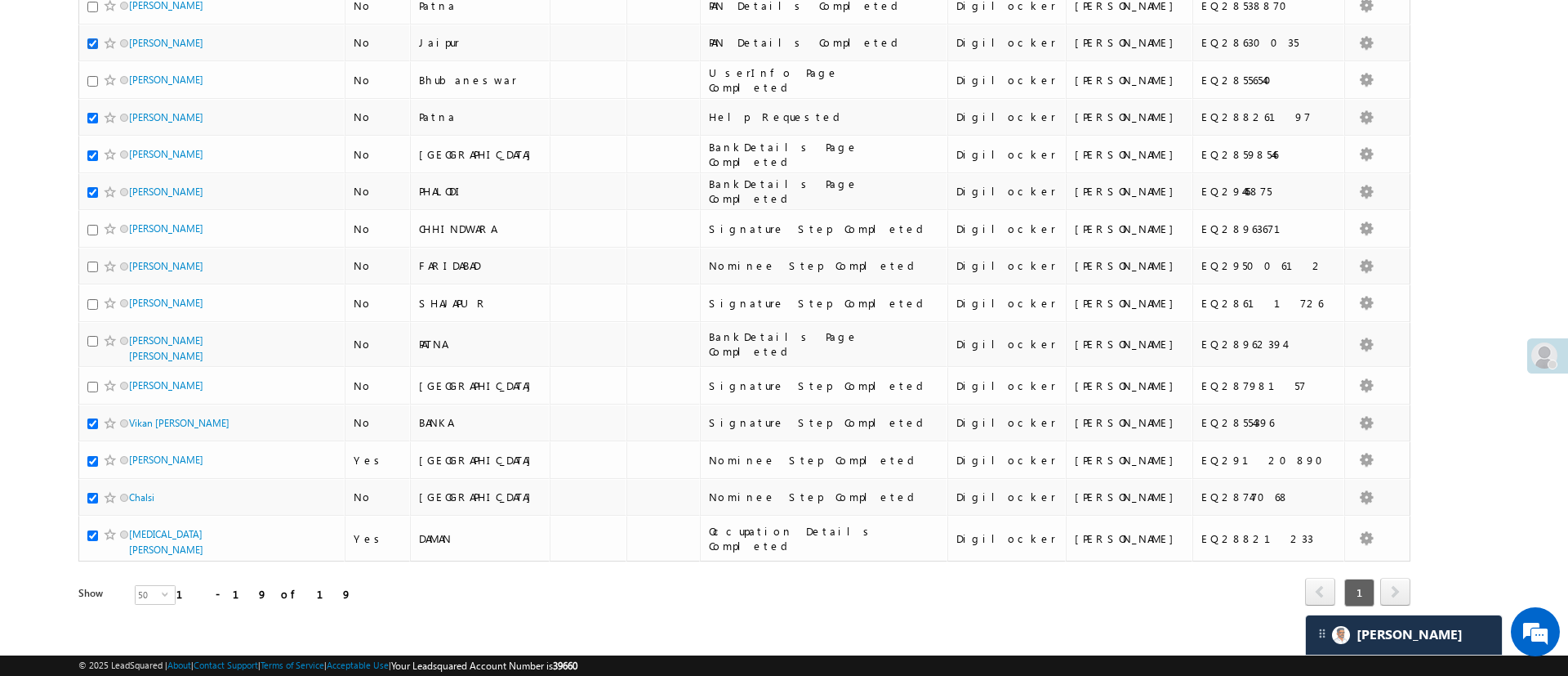
scroll to position [0, 0]
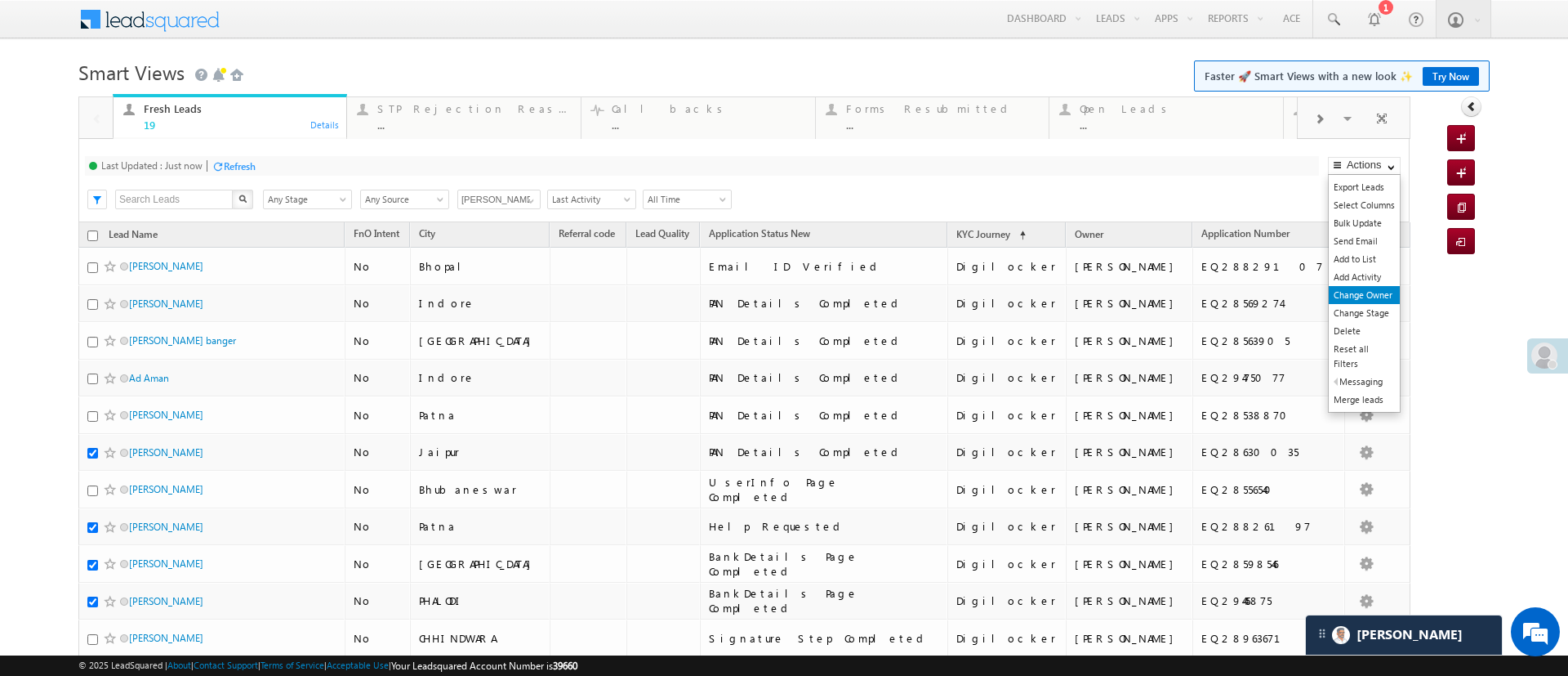
click at [1331, 286] on link "Change Owner" at bounding box center [1364, 295] width 71 height 18
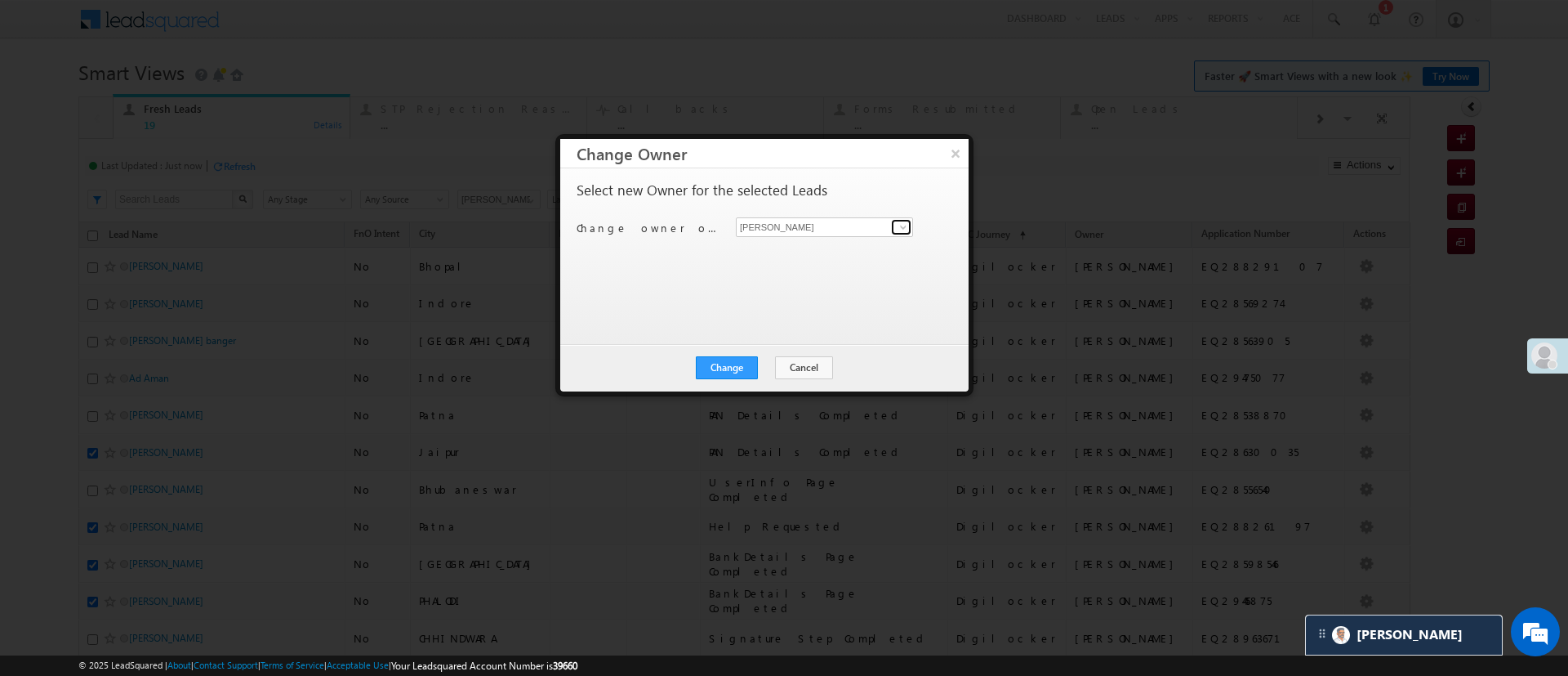
click at [898, 227] on span at bounding box center [904, 228] width 13 height 13
click at [845, 257] on span "[PERSON_NAME][EMAIL_ADDRESS][DOMAIN_NAME]" at bounding box center [824, 259] width 164 height 12
type input "[PERSON_NAME]"
click at [730, 360] on button "Change" at bounding box center [727, 367] width 62 height 23
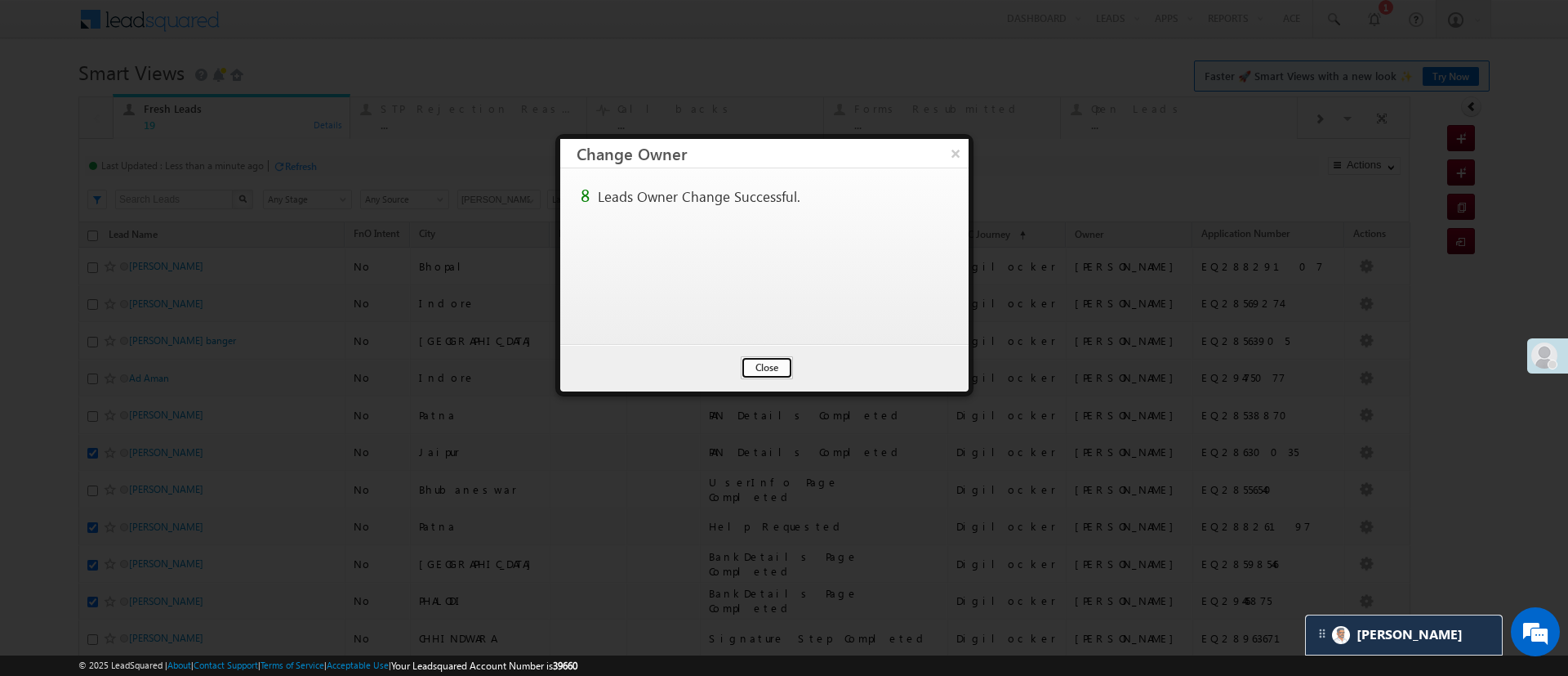
click at [762, 368] on button "Close" at bounding box center [767, 367] width 52 height 23
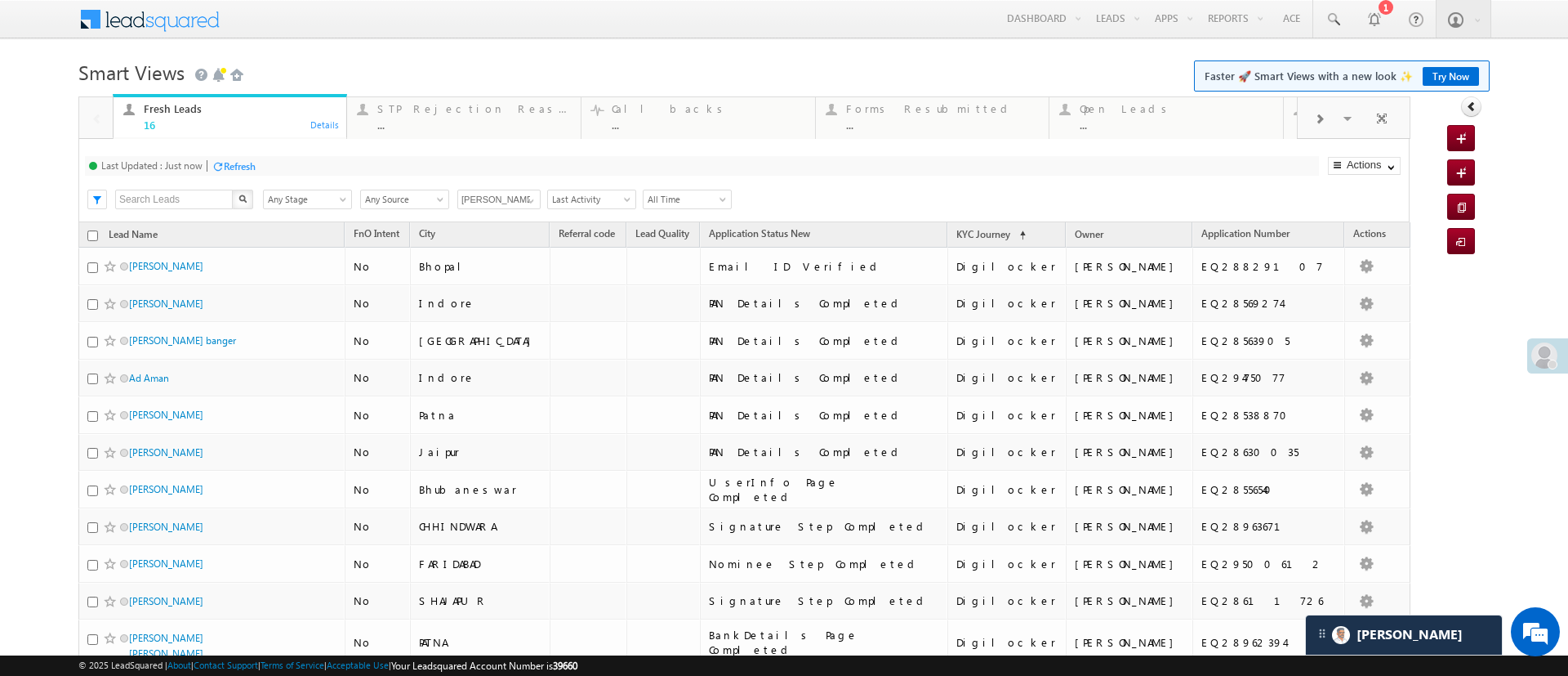
click at [249, 167] on div "Refresh" at bounding box center [240, 166] width 32 height 12
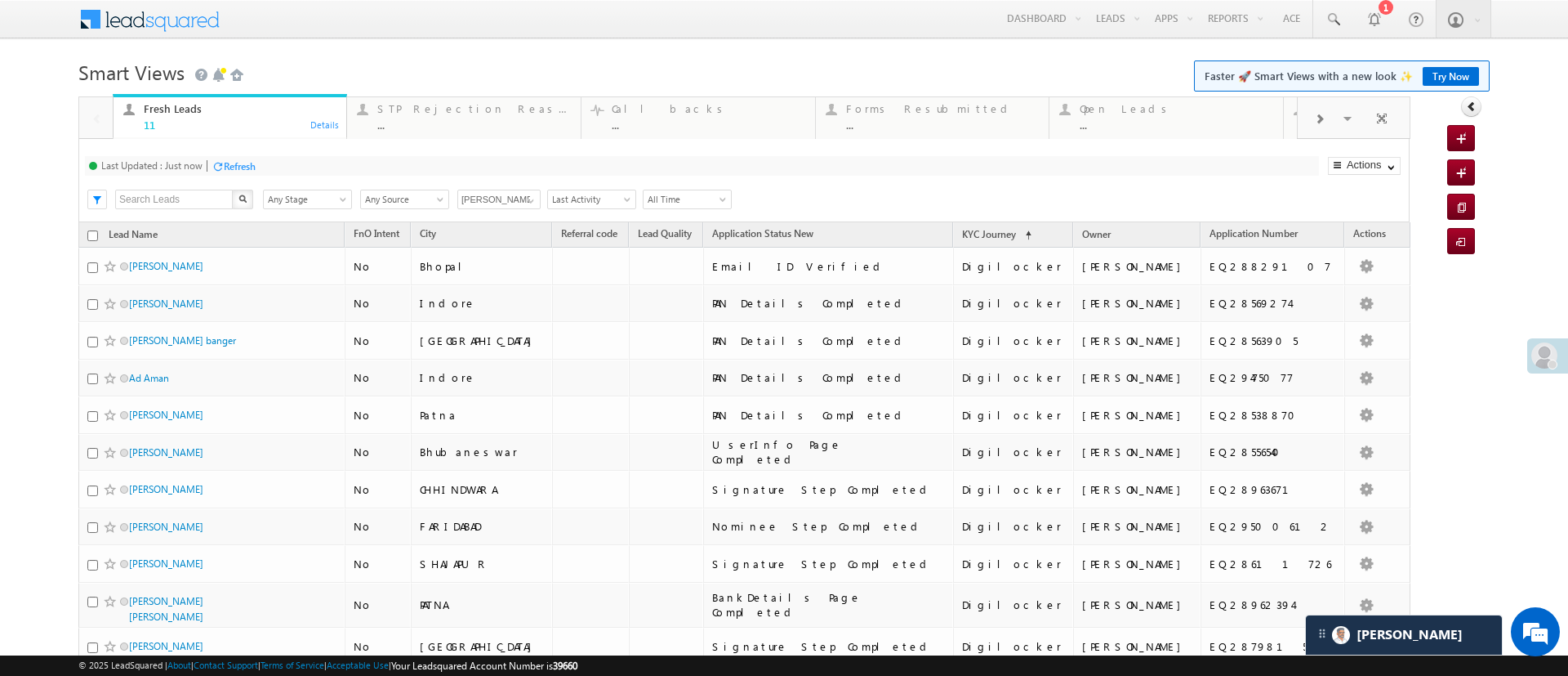
click at [249, 167] on div "Refresh" at bounding box center [240, 166] width 32 height 12
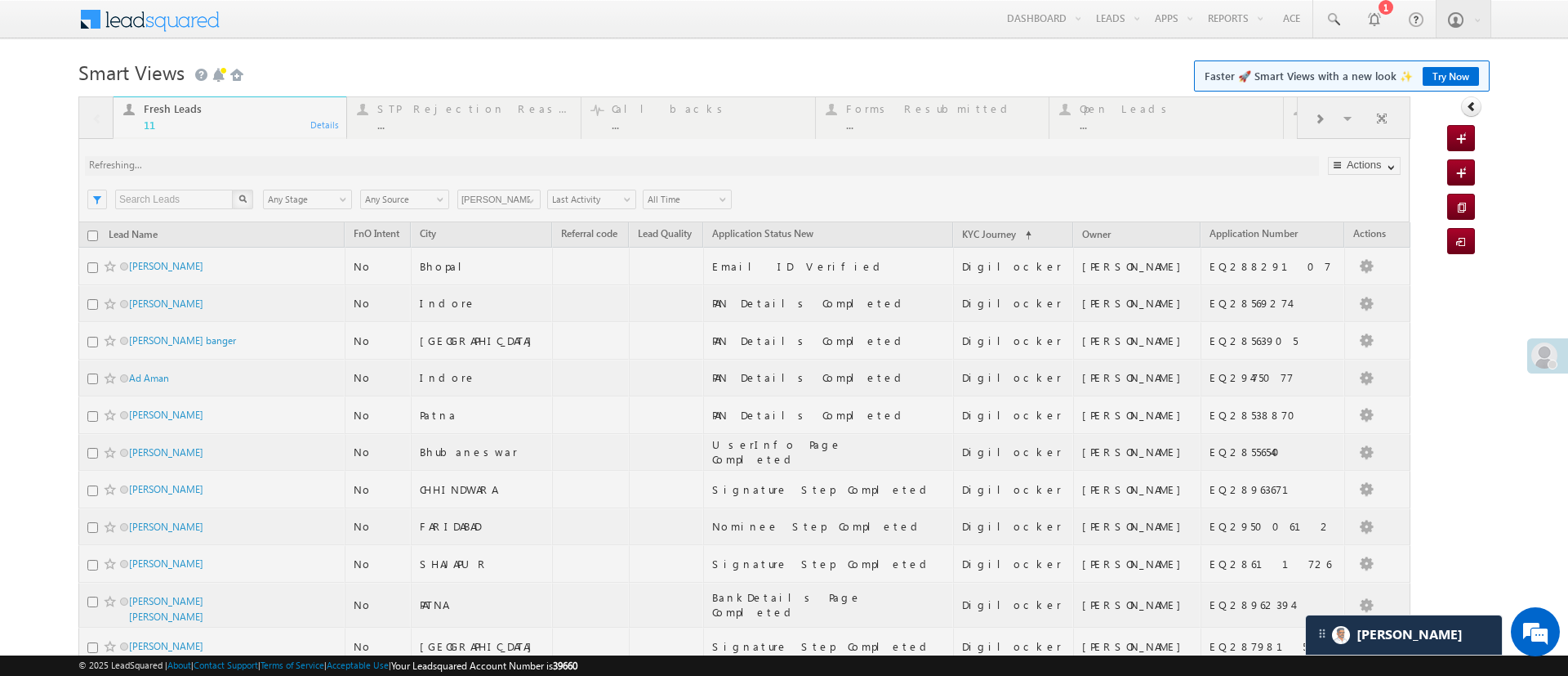
scroll to position [112, 0]
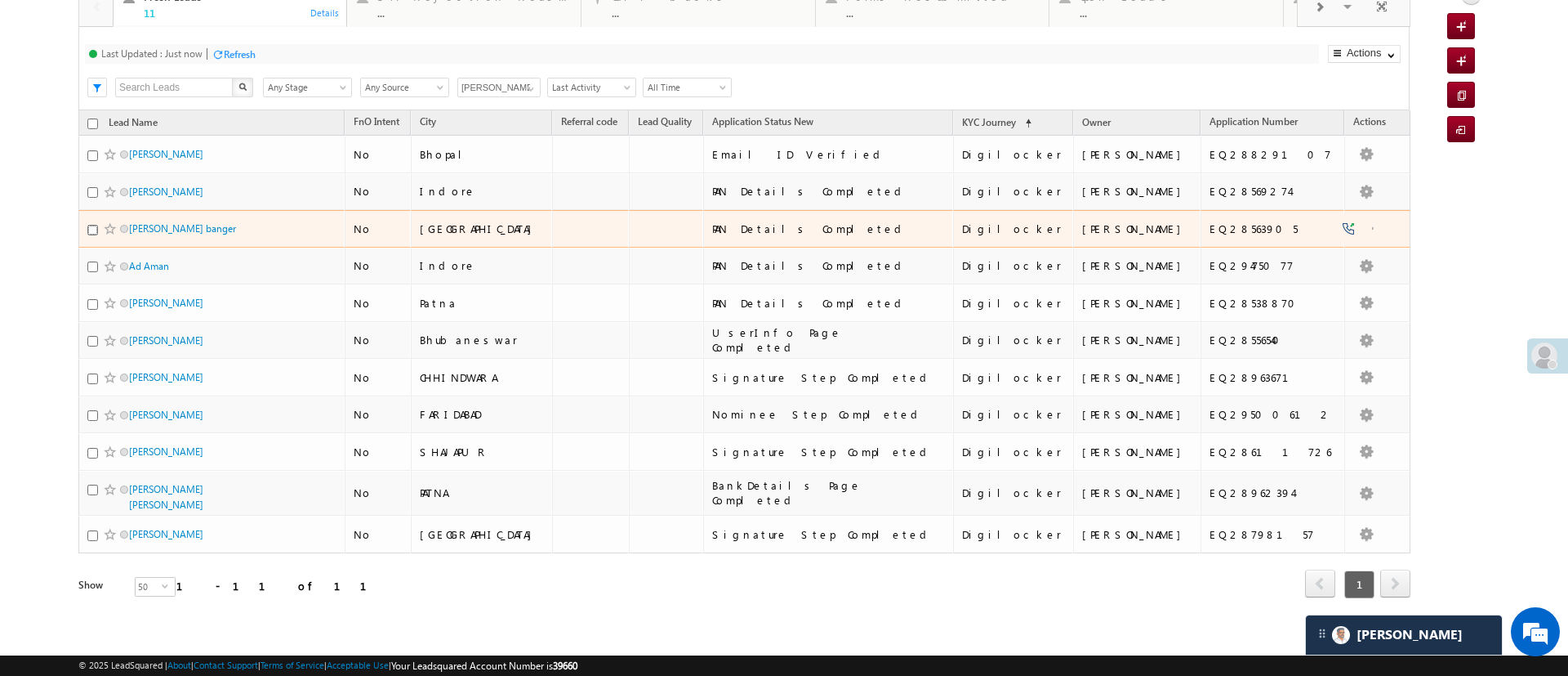
click at [95, 232] on input "checkbox" at bounding box center [92, 230] width 11 height 11
checkbox input "true"
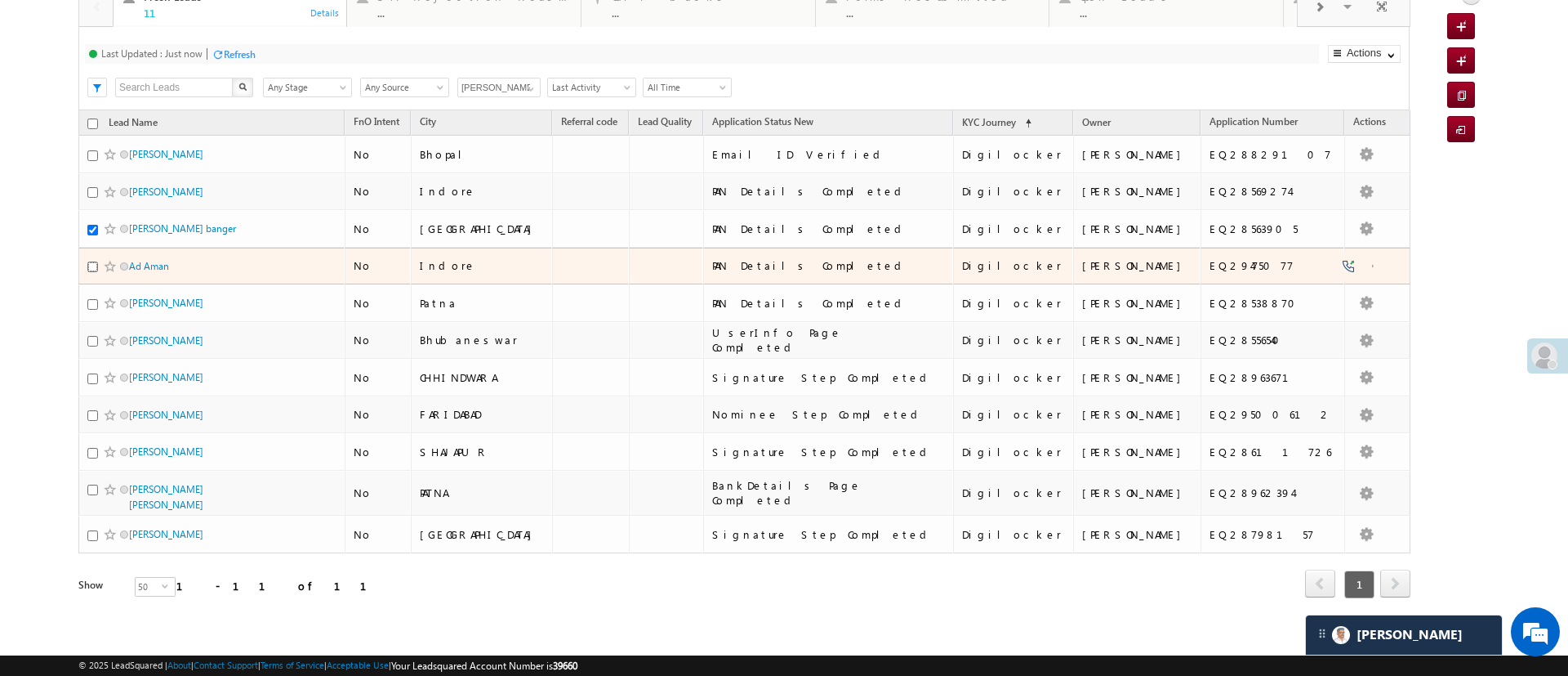
click at [92, 267] on input "checkbox" at bounding box center [92, 267] width 11 height 11
checkbox input "true"
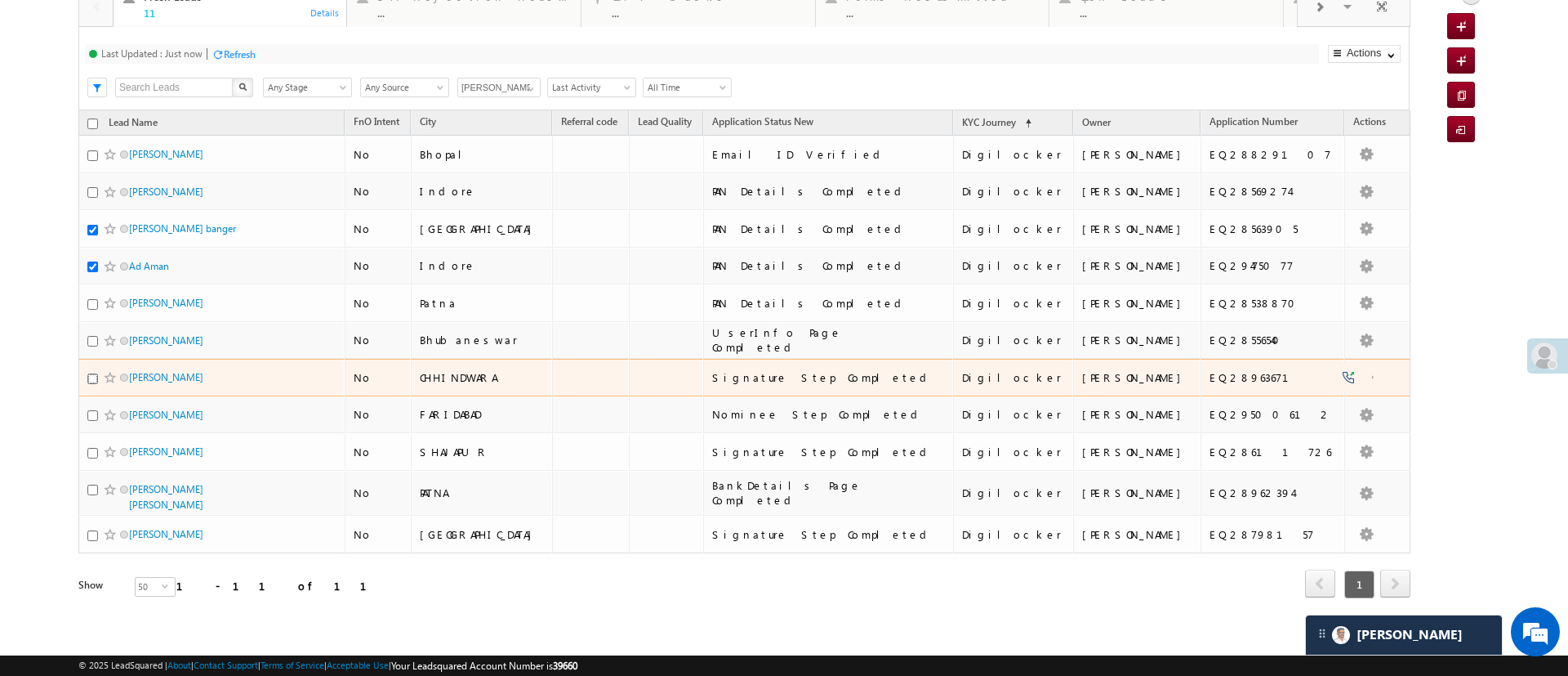
click at [89, 377] on input "checkbox" at bounding box center [92, 378] width 11 height 11
checkbox input "true"
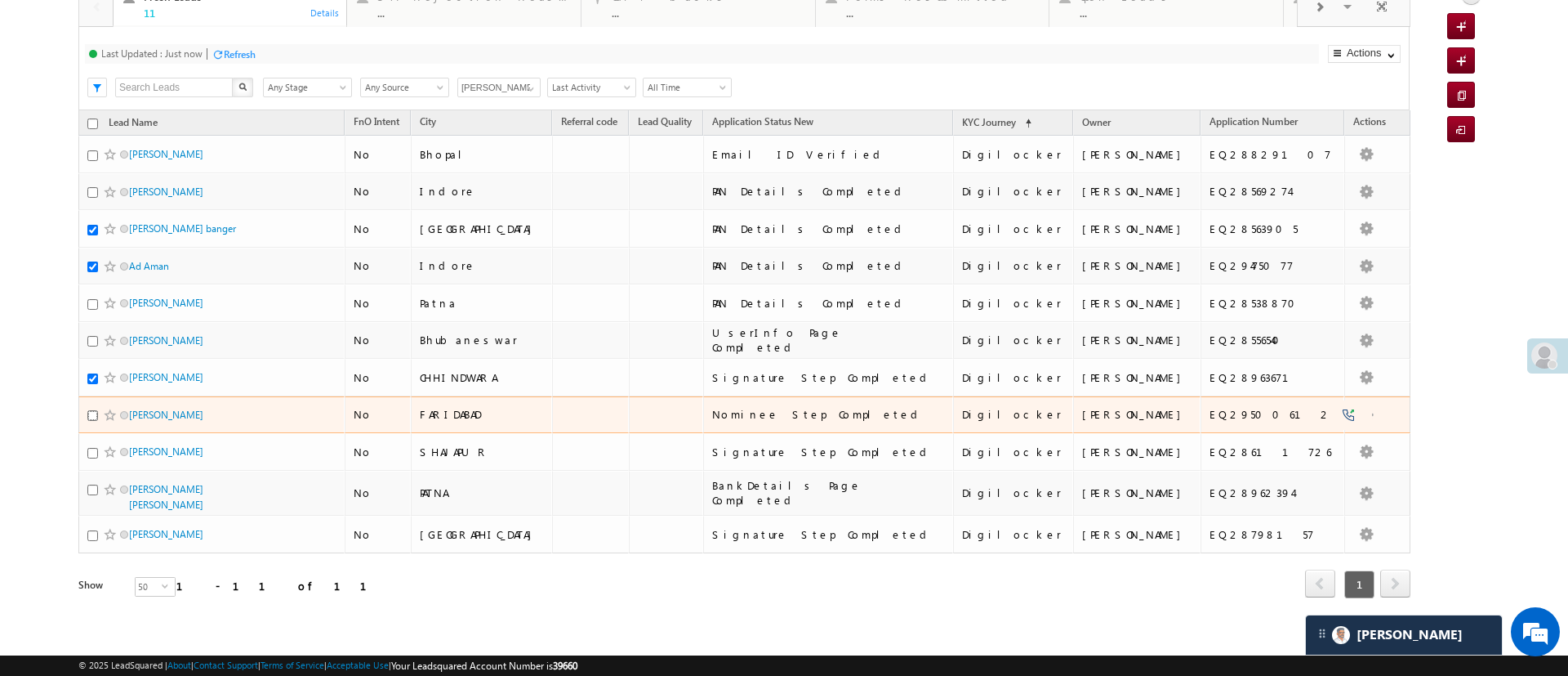
click at [88, 411] on input "checkbox" at bounding box center [92, 415] width 11 height 11
checkbox input "true"
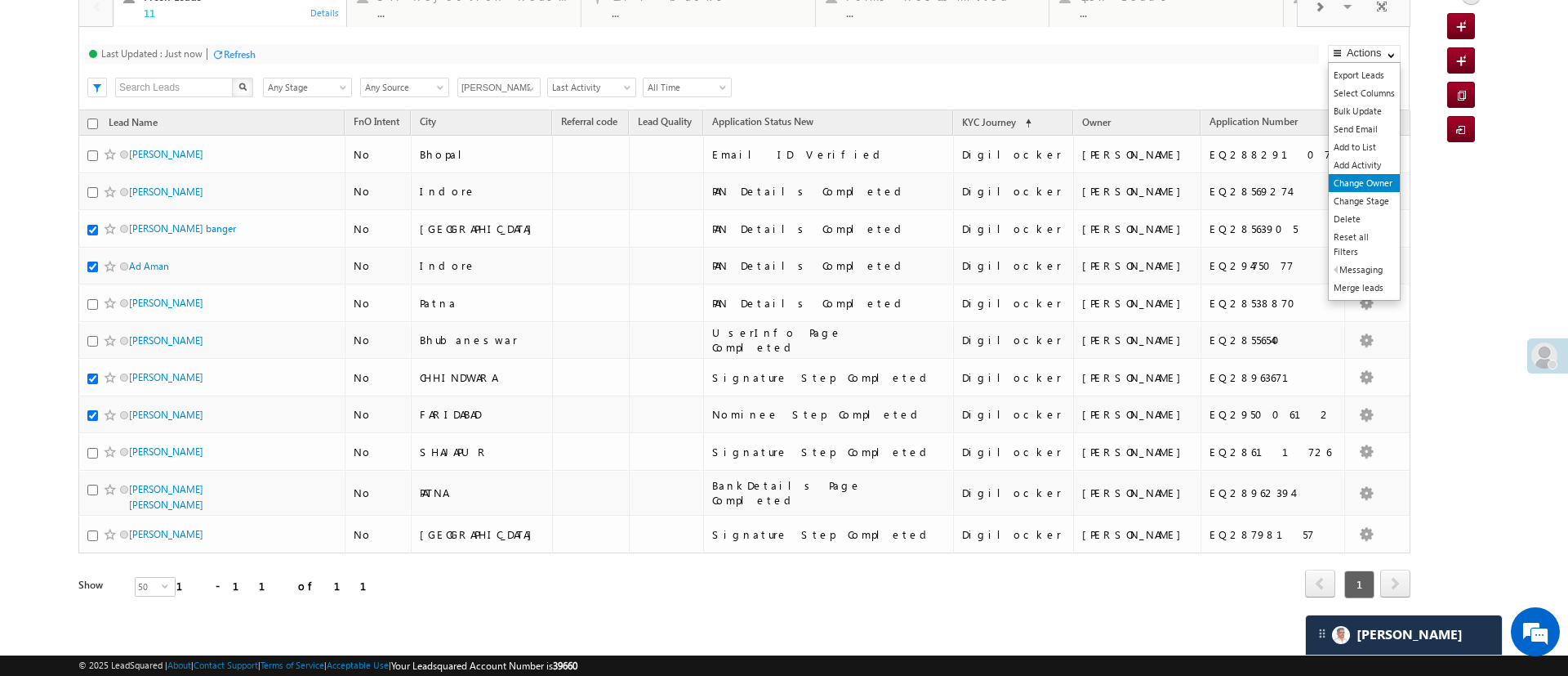
click at [1341, 177] on link "Change Owner" at bounding box center [1364, 183] width 71 height 18
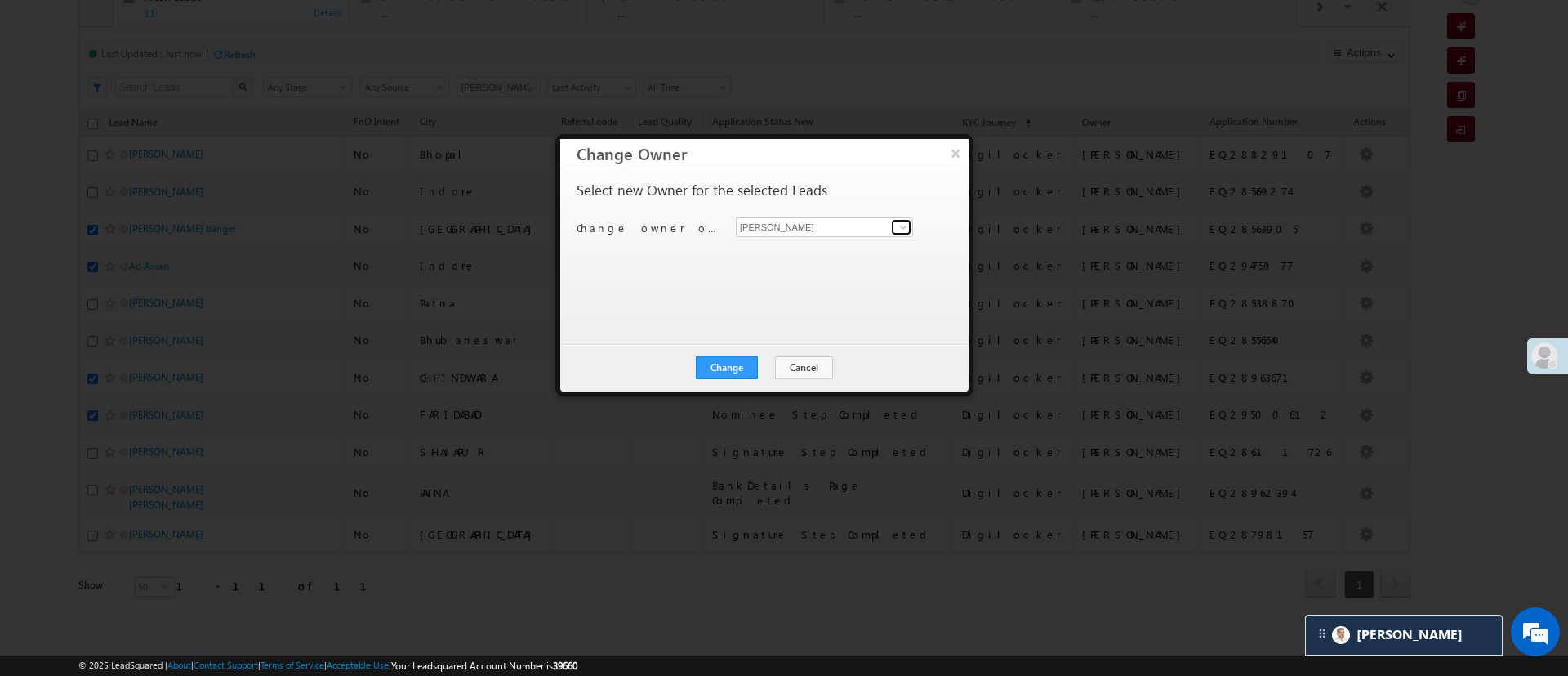
click at [907, 222] on span at bounding box center [904, 228] width 13 height 13
click at [874, 241] on link "[PERSON_NAME] [PERSON_NAME][EMAIL_ADDRESS][DOMAIN_NAME]" at bounding box center [824, 253] width 177 height 31
type input "[PERSON_NAME]"
click at [726, 364] on button "Change" at bounding box center [727, 367] width 62 height 23
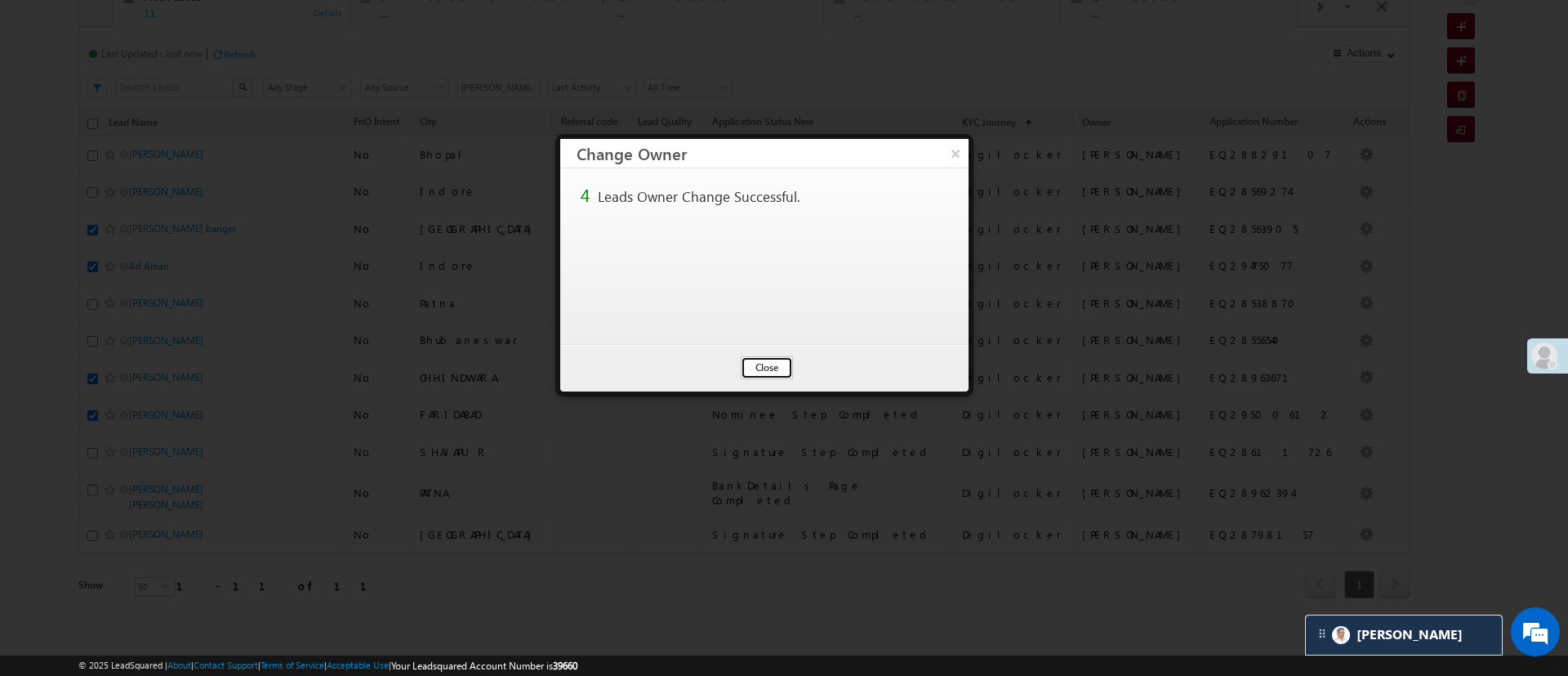
click at [759, 374] on button "Close" at bounding box center [767, 367] width 52 height 23
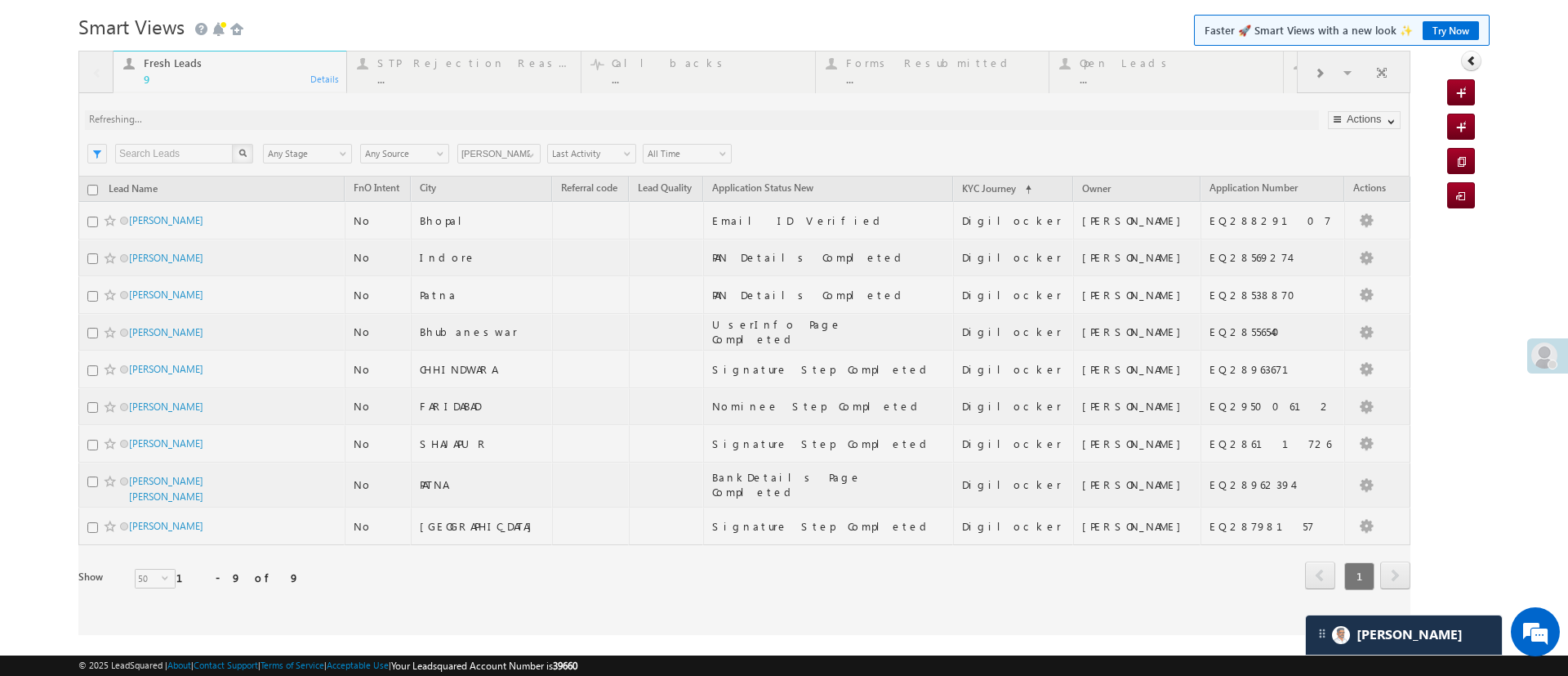
scroll to position [38, 0]
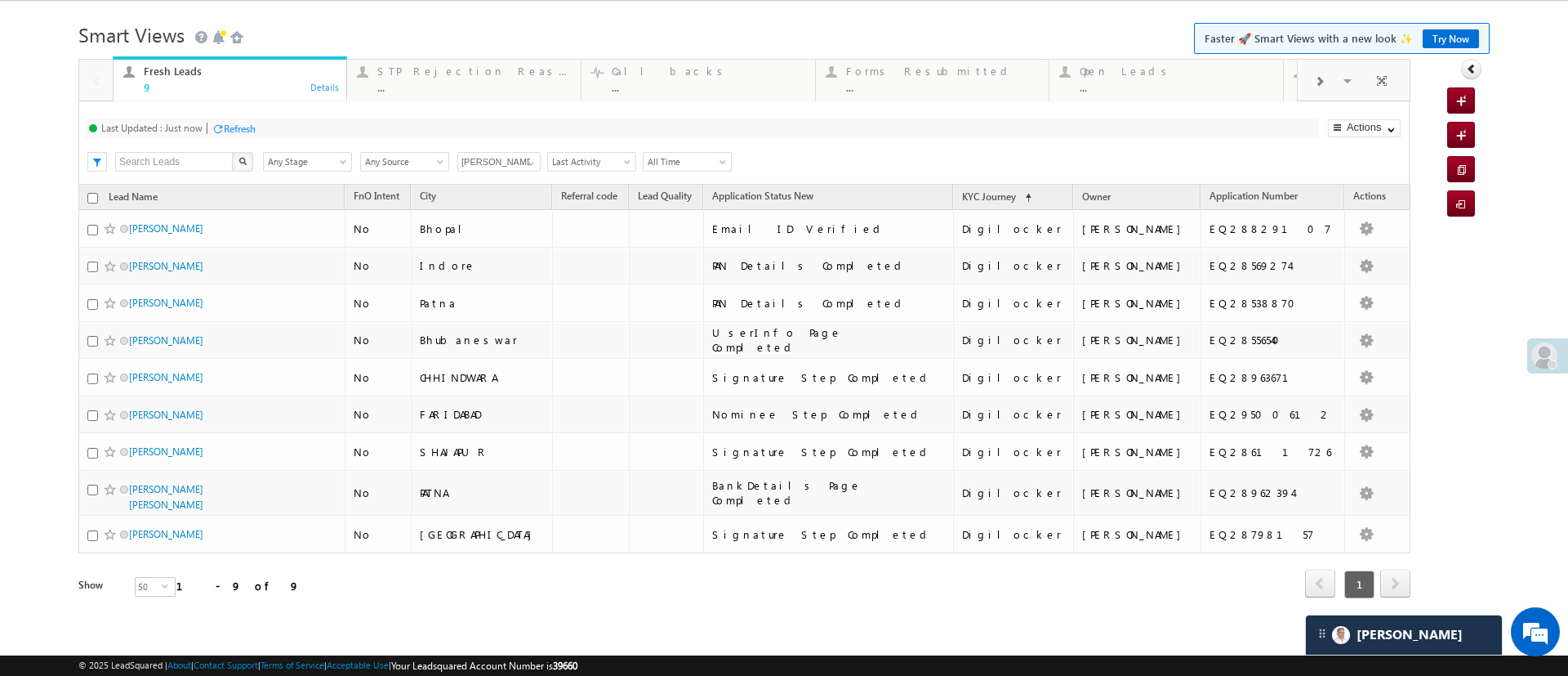
click at [250, 120] on div "Refresh" at bounding box center [234, 128] width 44 height 16
click at [247, 93] on div "9" at bounding box center [240, 87] width 194 height 12
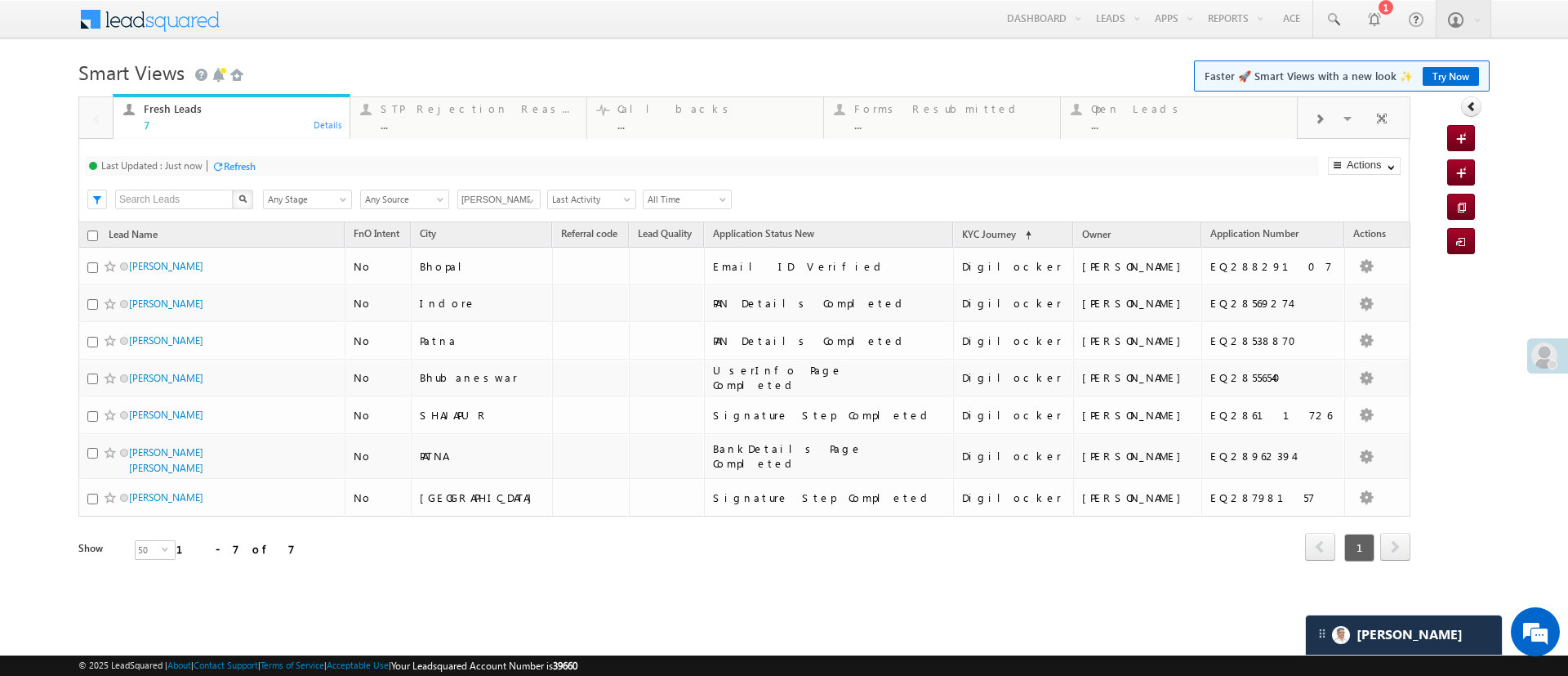
scroll to position [0, 0]
click at [93, 237] on input "checkbox" at bounding box center [92, 236] width 11 height 11
checkbox input "true"
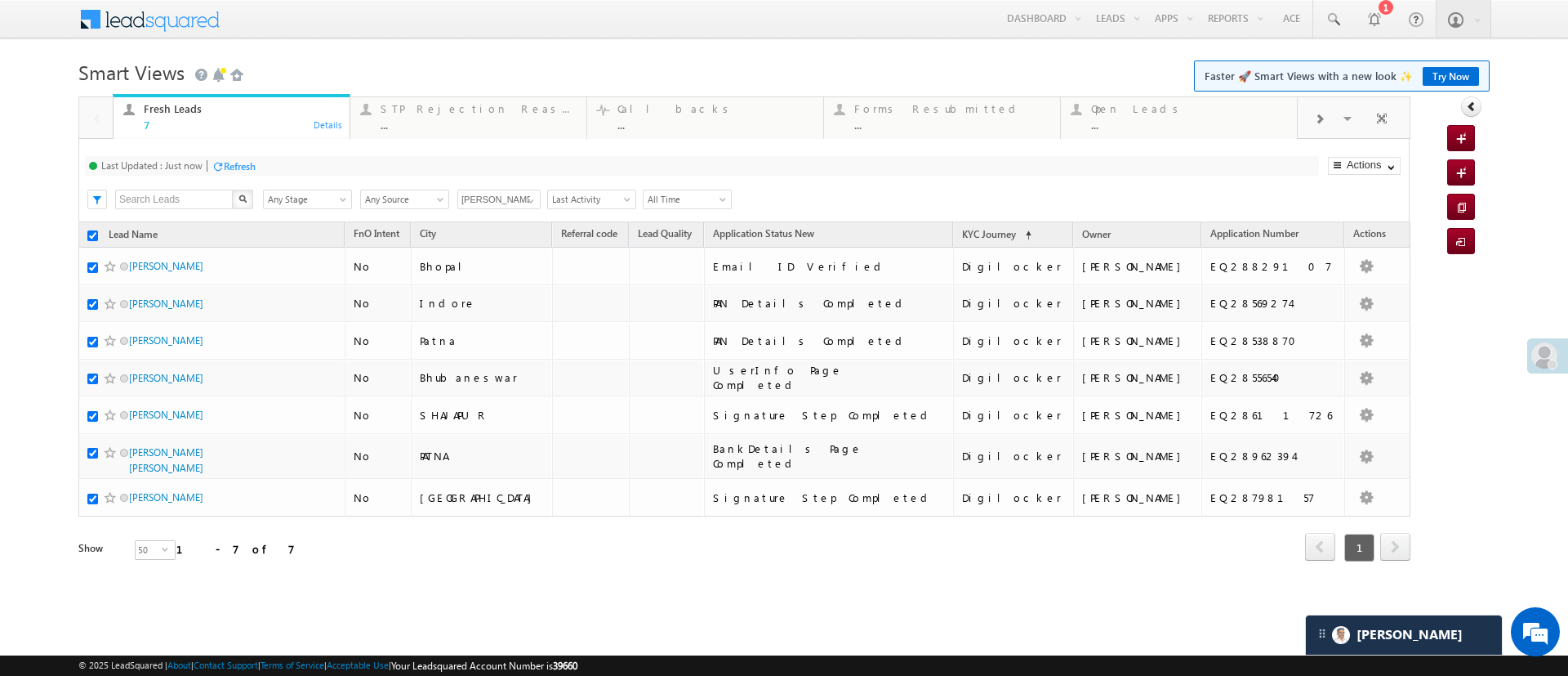
checkbox input "true"
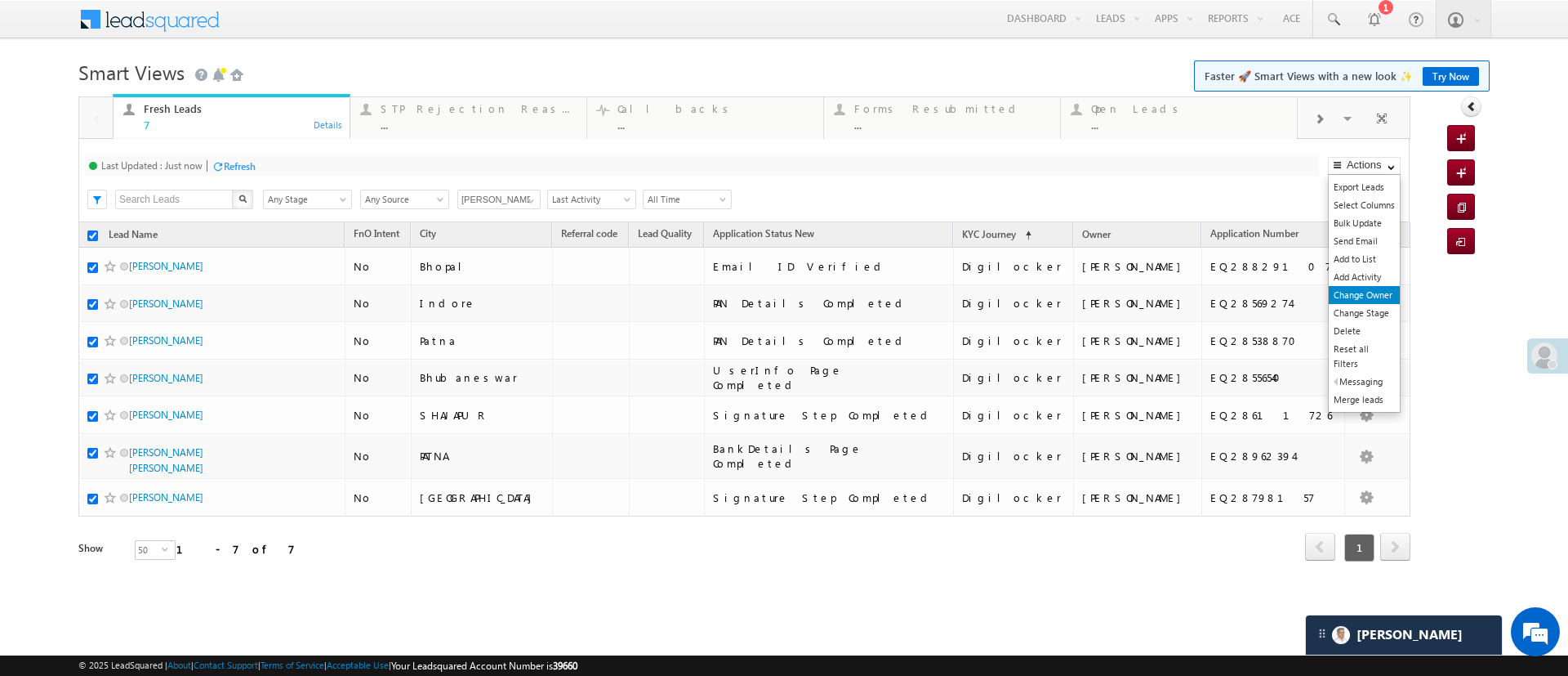
click at [1373, 300] on link "Change Owner" at bounding box center [1364, 295] width 71 height 18
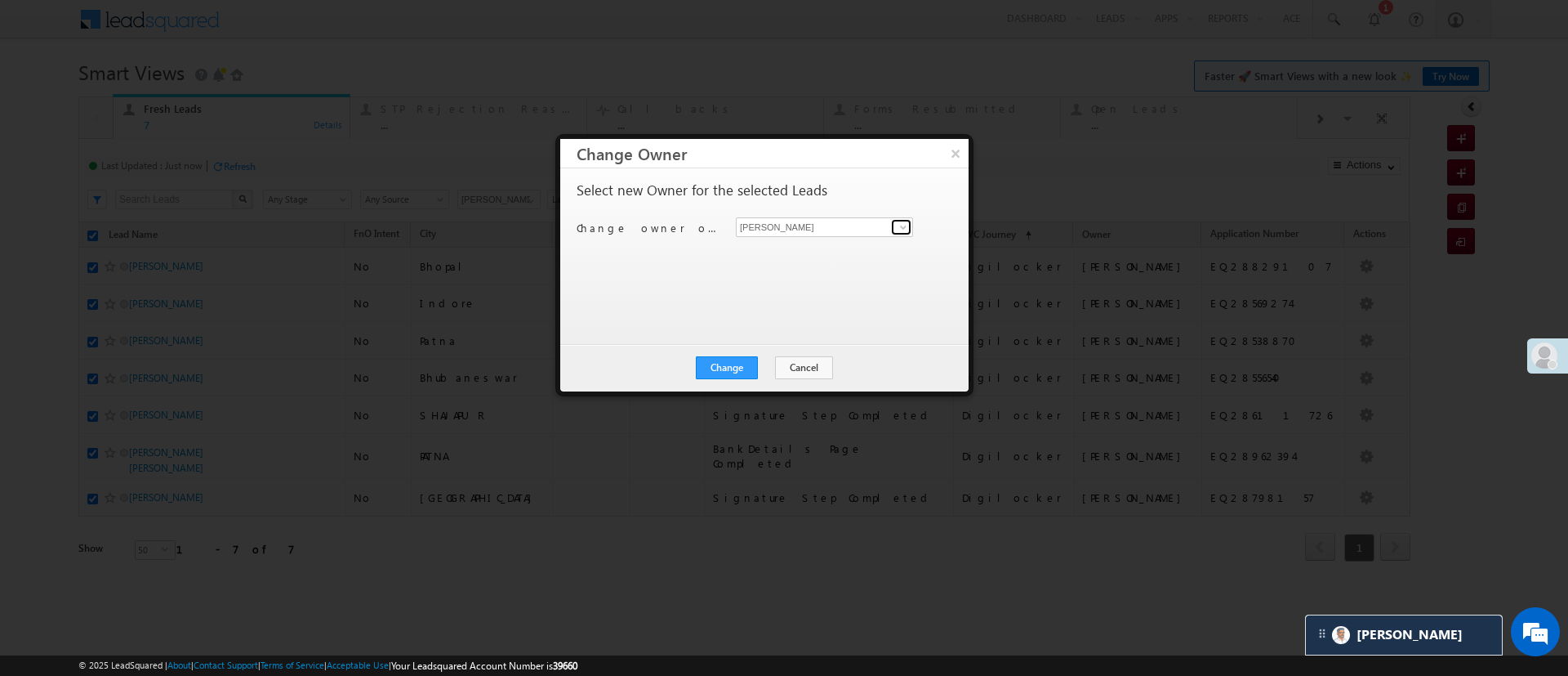
click at [903, 225] on span at bounding box center [904, 228] width 13 height 13
click at [836, 253] on span "[EMAIL_ADDRESS][PERSON_NAME][DOMAIN_NAME]" at bounding box center [824, 259] width 164 height 12
type input "[PERSON_NAME]"
click at [728, 367] on button "Change" at bounding box center [727, 367] width 62 height 23
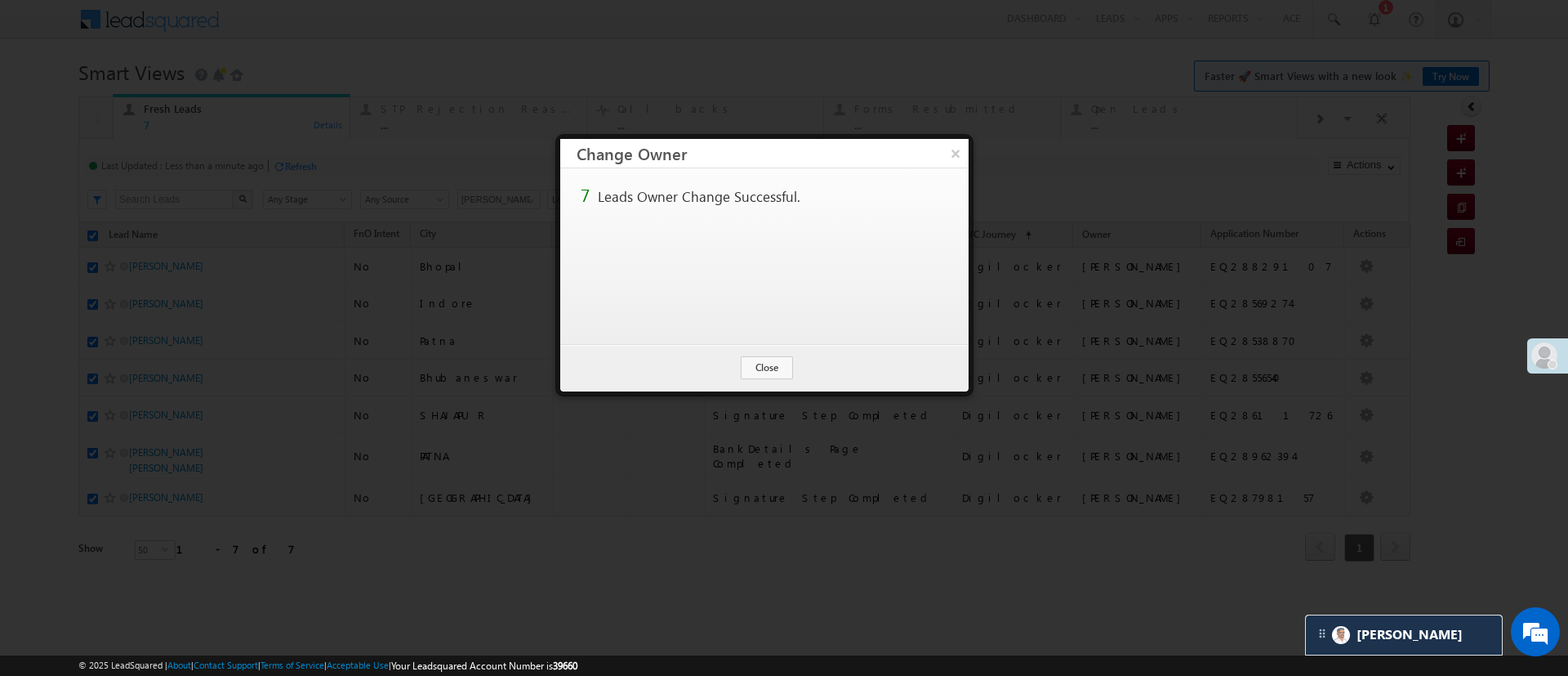
checkbox input "false"
click at [762, 371] on button "Close" at bounding box center [767, 367] width 52 height 23
